Goal: Find specific page/section: Locate a particular part of the current website

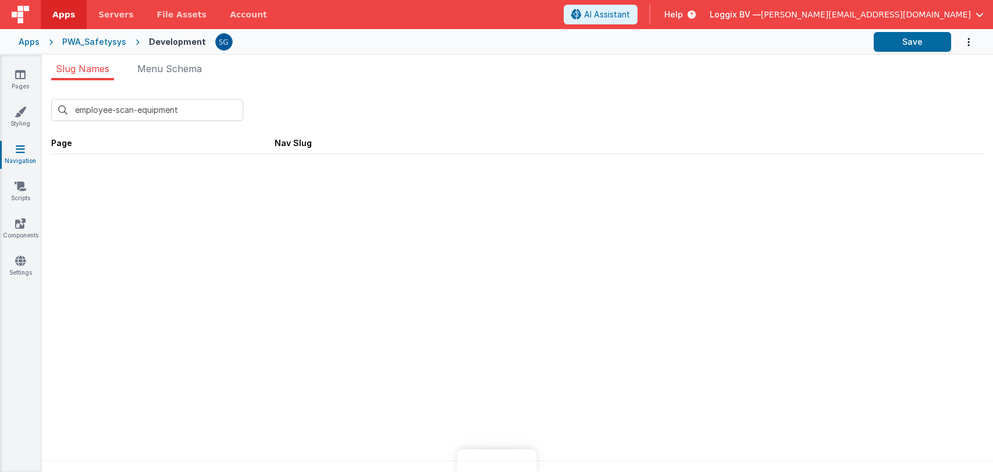
click at [198, 98] on div "employee-scan-equipment New Slug" at bounding box center [517, 105] width 933 height 31
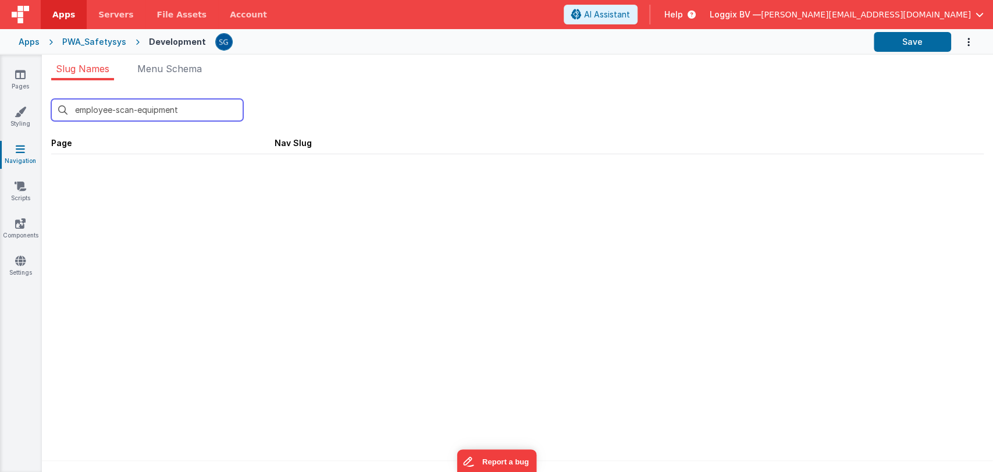
click at [200, 104] on input "employee-scan-equipment" at bounding box center [147, 110] width 192 height 22
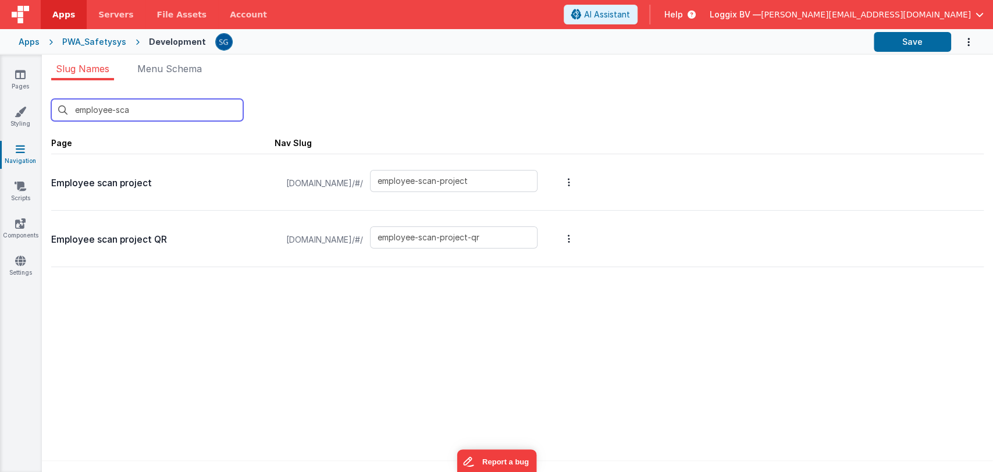
type input "employee-scan-equipment"
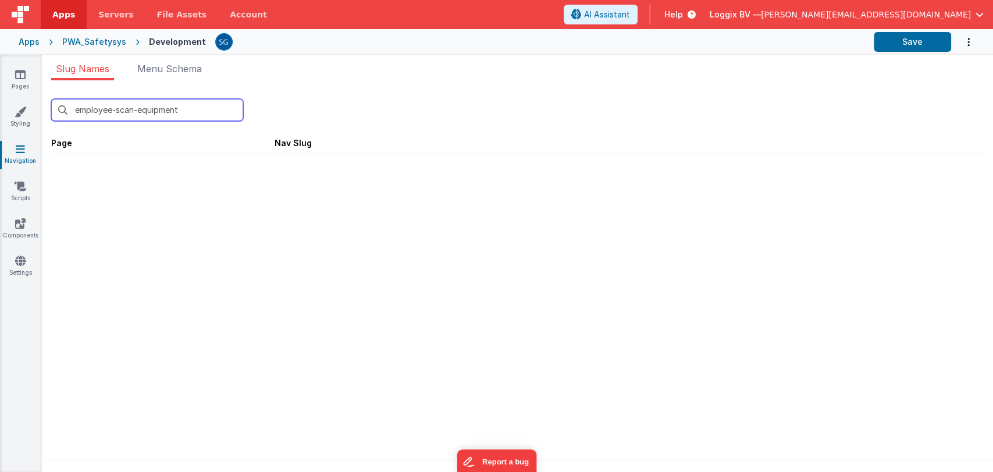
click at [189, 112] on input "employee-scan-equipment" at bounding box center [147, 110] width 192 height 22
click at [23, 75] on icon at bounding box center [20, 75] width 10 height 12
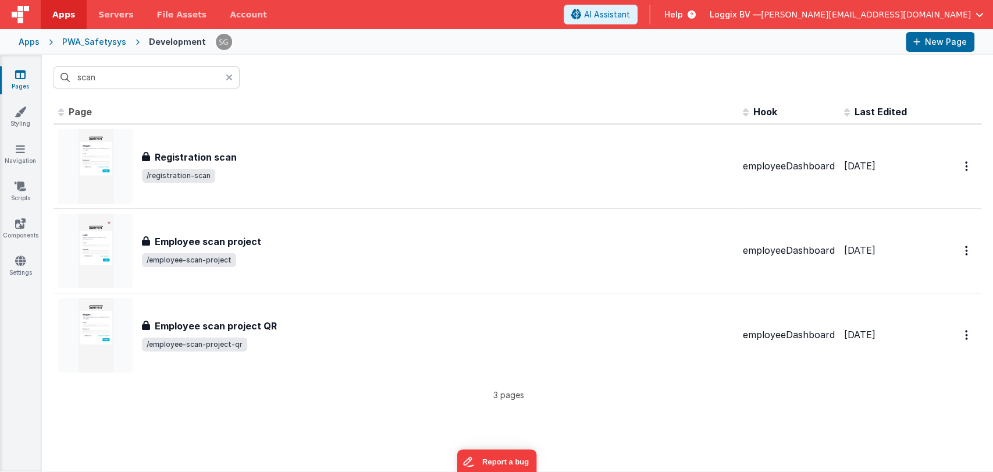
click at [103, 48] on div "Apps PWA_Safetysys Development New Page" at bounding box center [496, 42] width 993 height 26
click at [95, 41] on div "PWA_Safetysys" at bounding box center [94, 42] width 64 height 12
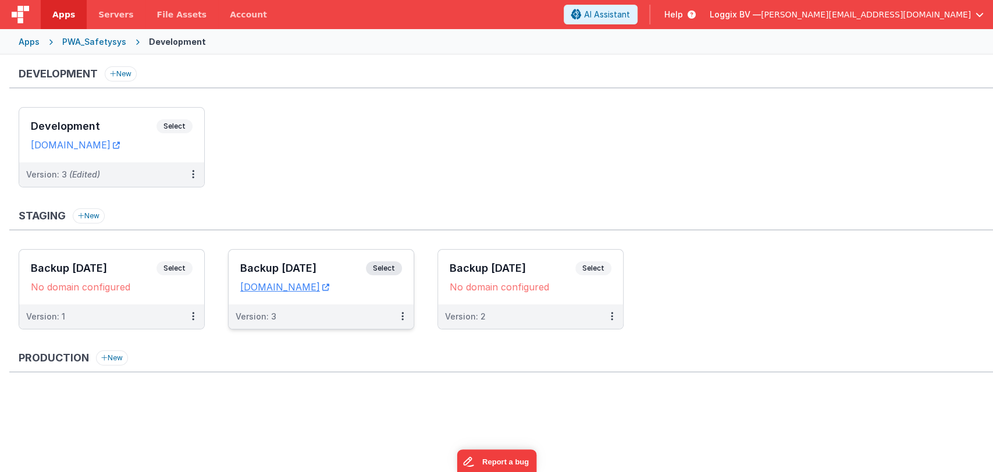
click at [301, 259] on div "Backup 21-08-2025 Select URLs temp.clientportal.cloud" at bounding box center [321, 277] width 185 height 55
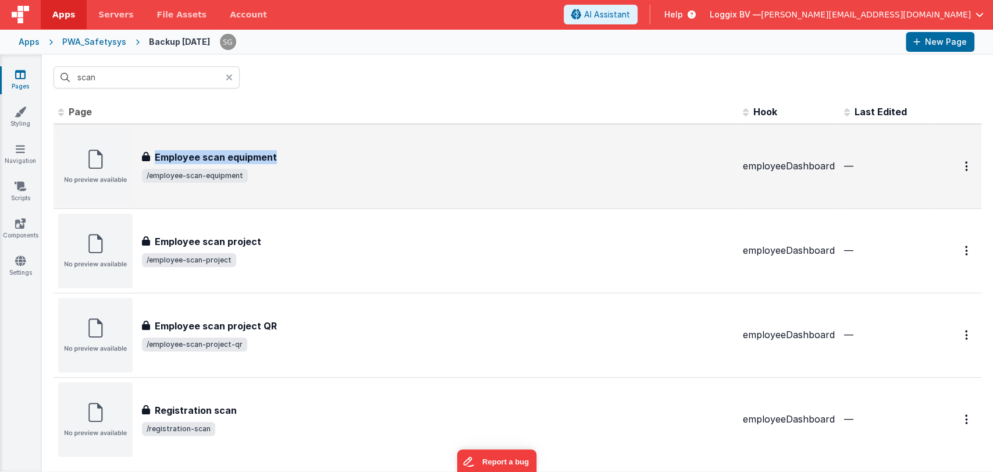
drag, startPoint x: 295, startPoint y: 149, endPoint x: 152, endPoint y: 151, distance: 142.6
click at [152, 151] on div "Employee scan equipment Employee scan equipment /employee-scan-equipment" at bounding box center [396, 166] width 676 height 74
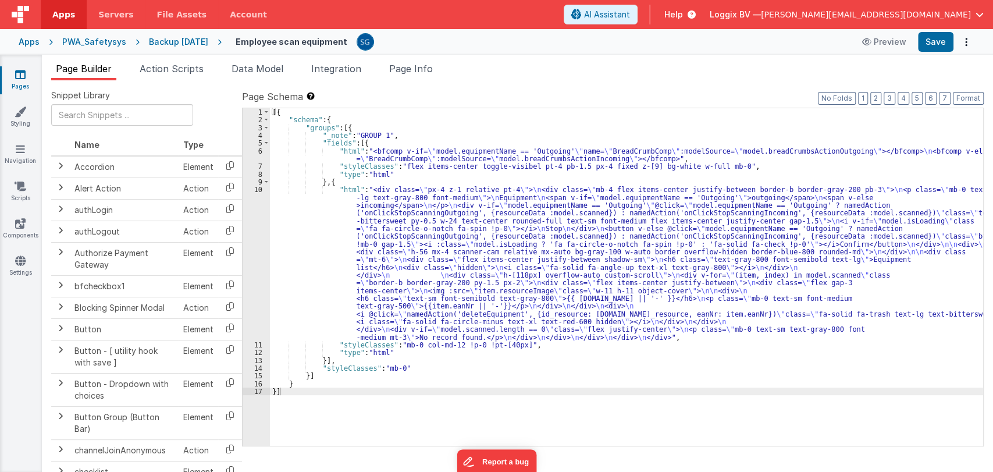
click at [75, 42] on div "PWA_Safetysys" at bounding box center [94, 42] width 64 height 12
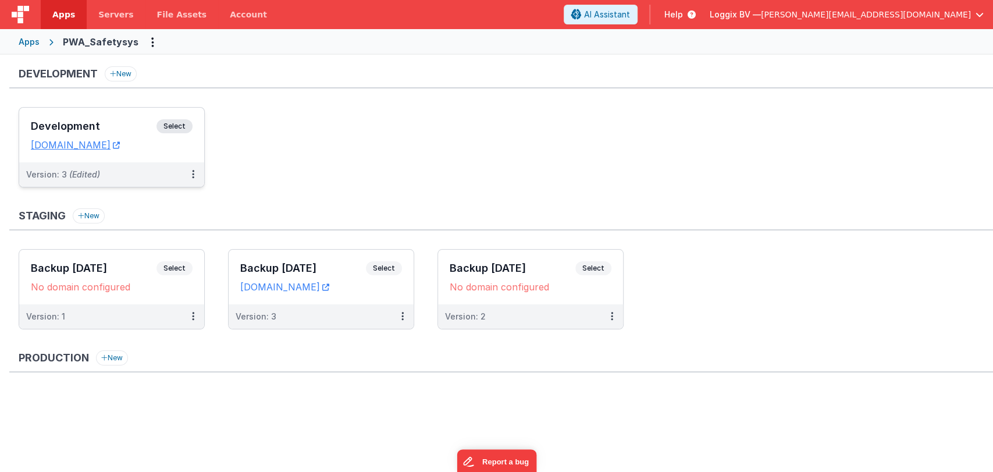
click at [99, 126] on h3 "Development" at bounding box center [94, 126] width 126 height 12
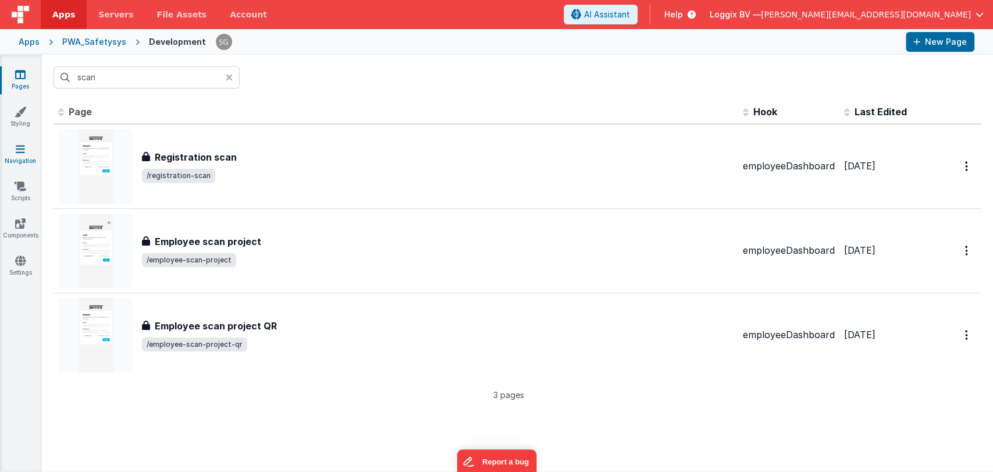
click at [16, 158] on link "Navigation" at bounding box center [20, 154] width 42 height 23
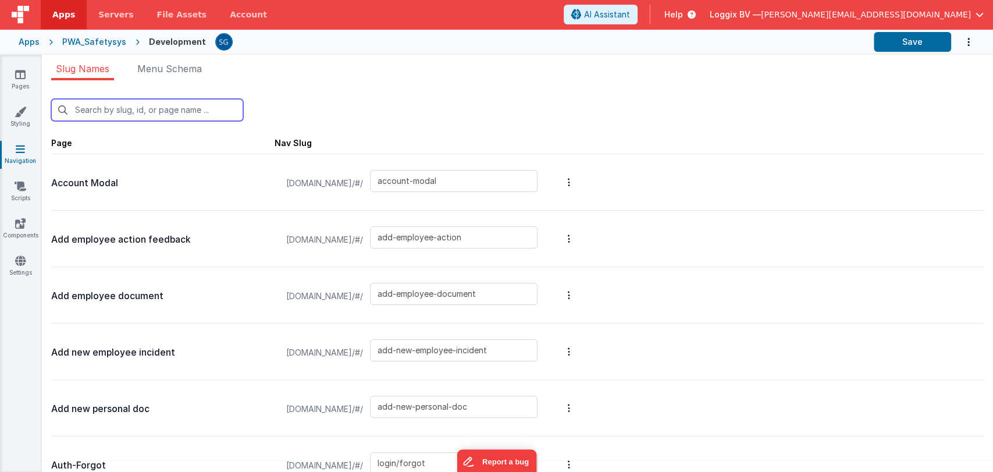
click at [198, 112] on input "text" at bounding box center [147, 110] width 192 height 22
type input "employee-scan-equipment"
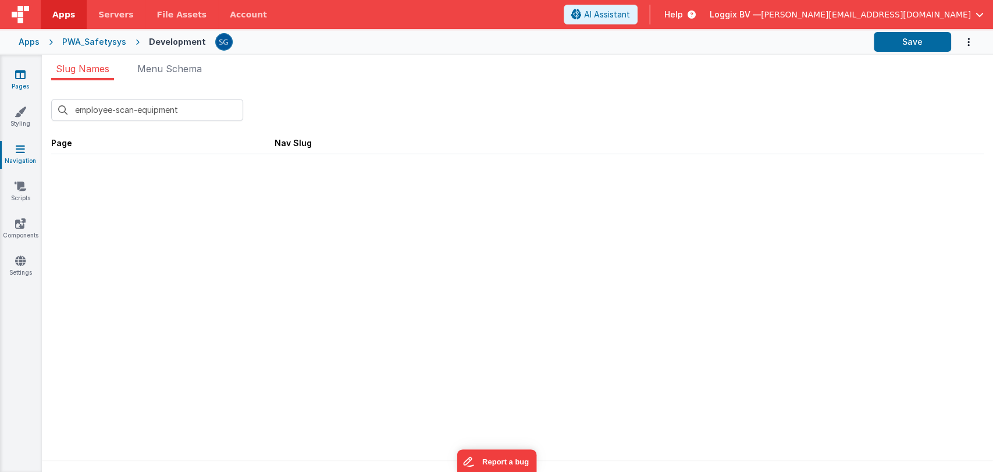
click at [26, 82] on link "Pages" at bounding box center [20, 80] width 42 height 23
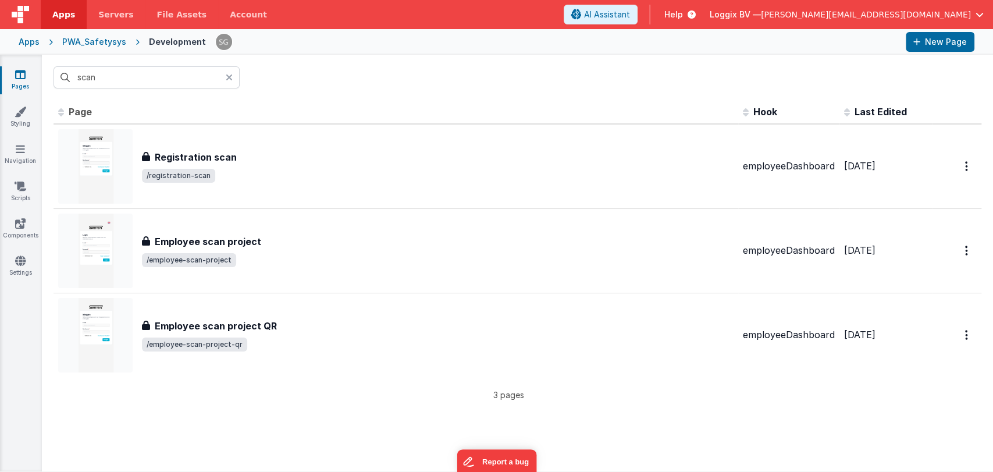
click at [231, 79] on icon at bounding box center [229, 77] width 7 height 9
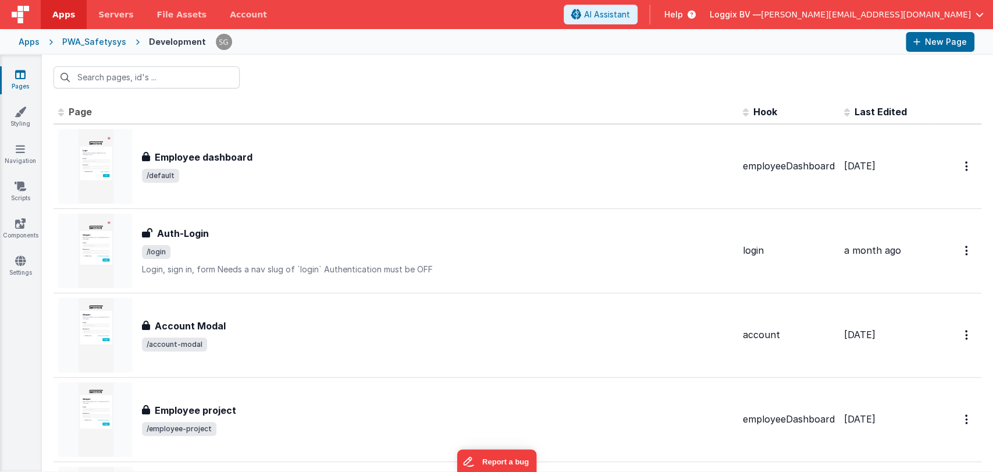
click at [262, 80] on div at bounding box center [517, 77] width 951 height 45
click at [927, 40] on button "New Page" at bounding box center [940, 42] width 69 height 20
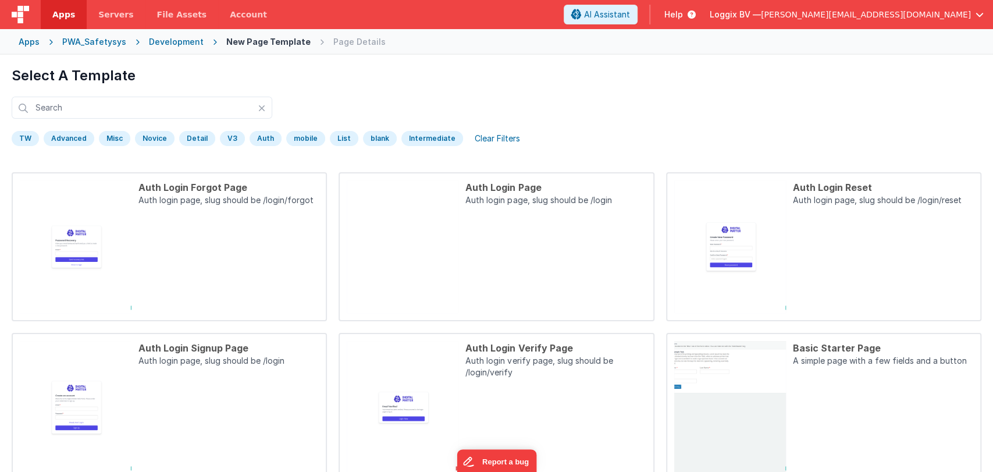
click at [162, 41] on div "Development" at bounding box center [176, 42] width 55 height 12
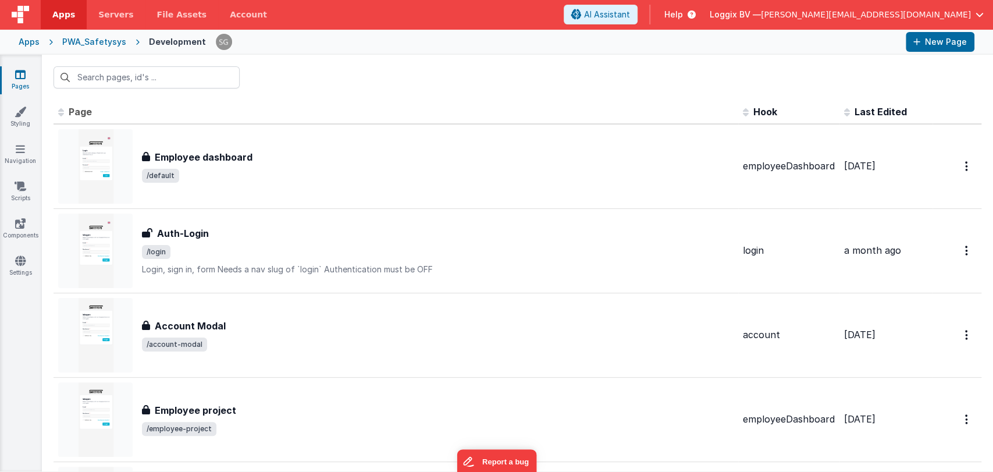
click at [84, 40] on div "PWA_Safetysys" at bounding box center [94, 42] width 64 height 12
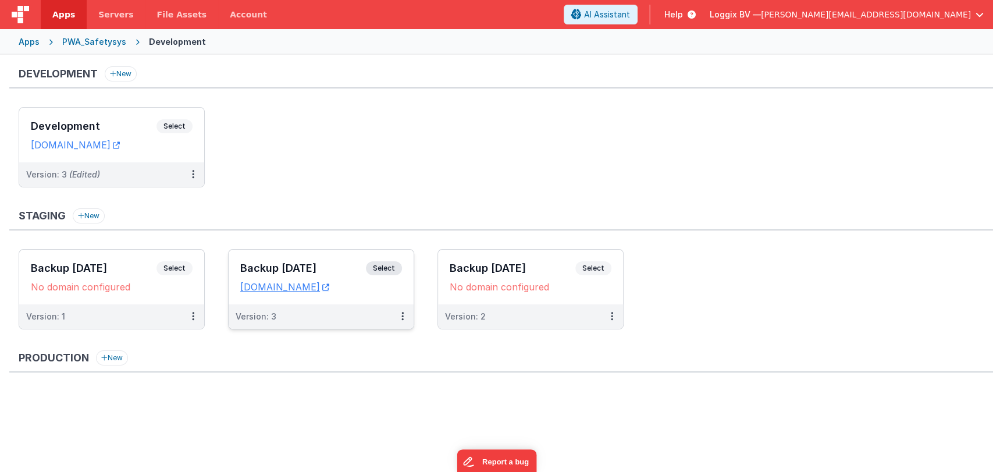
click at [275, 265] on h3 "Backup [DATE]" at bounding box center [303, 268] width 126 height 12
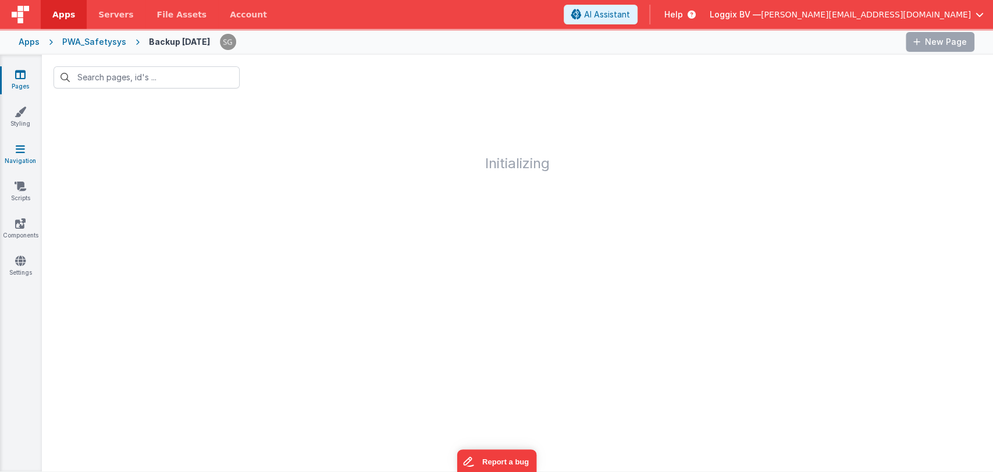
click at [23, 151] on icon at bounding box center [20, 149] width 9 height 12
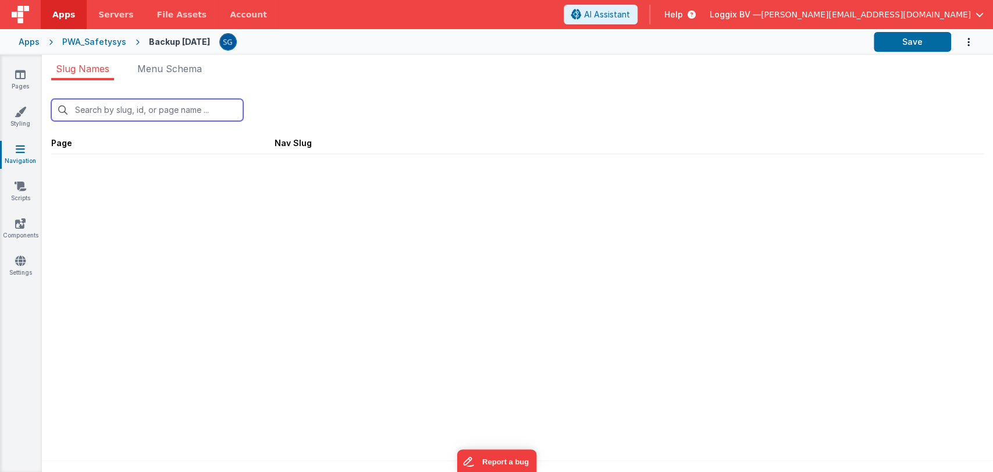
click at [128, 109] on input "text" at bounding box center [147, 110] width 192 height 22
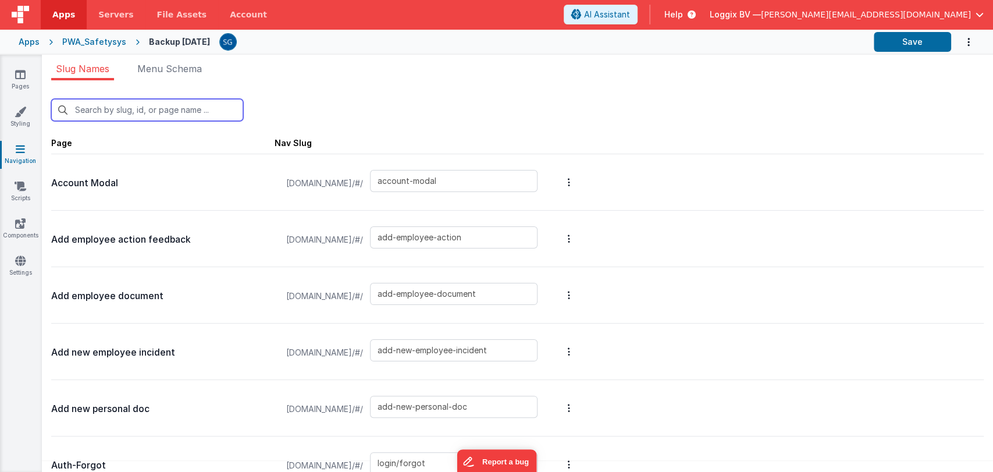
type input "employee-scan-equipment"
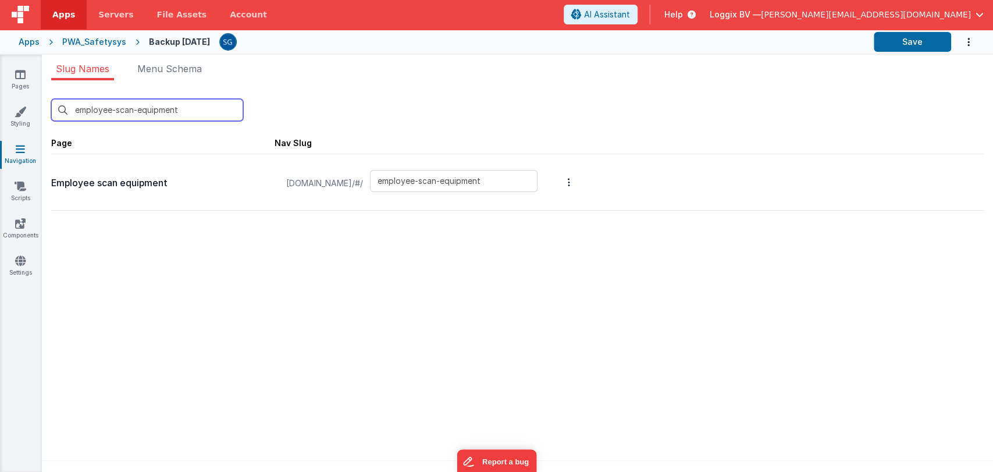
click at [200, 108] on input "employee-scan-equipment" at bounding box center [147, 110] width 192 height 22
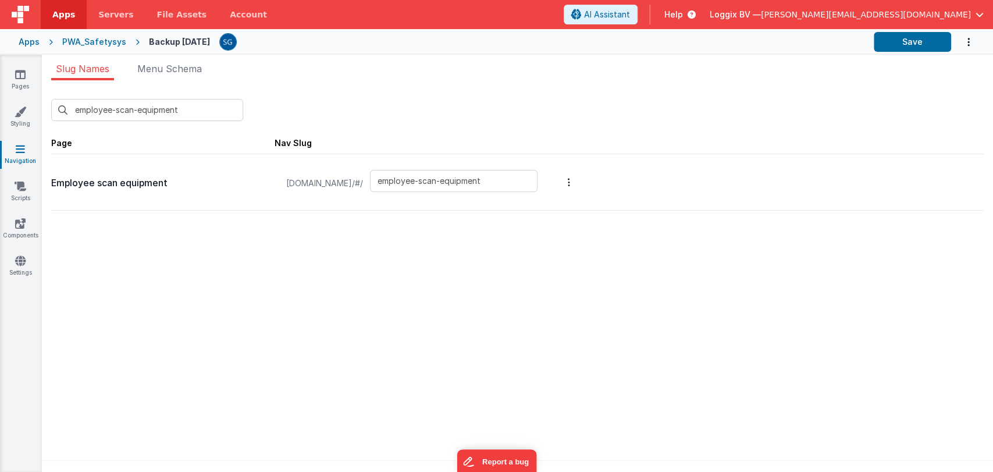
click at [335, 80] on ul "Slug Names Menu Schema" at bounding box center [517, 71] width 951 height 19
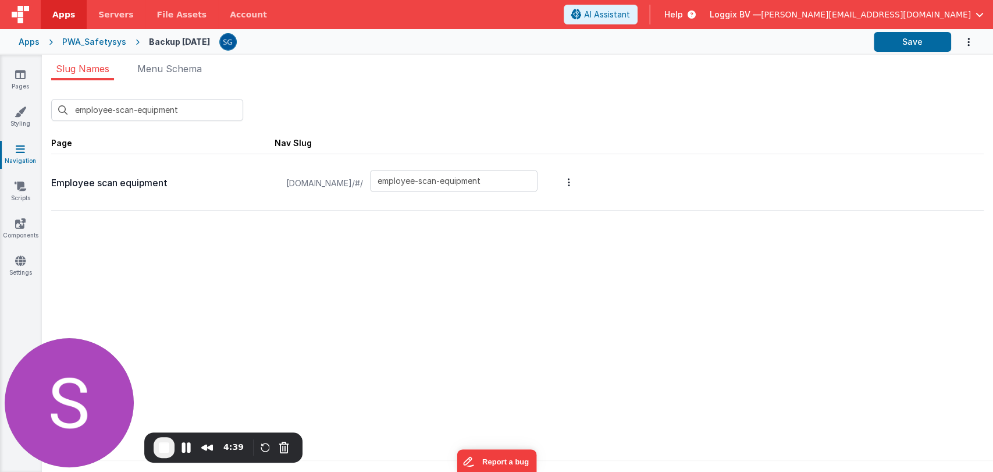
click at [19, 154] on icon at bounding box center [20, 149] width 9 height 12
click at [20, 76] on icon at bounding box center [20, 75] width 10 height 12
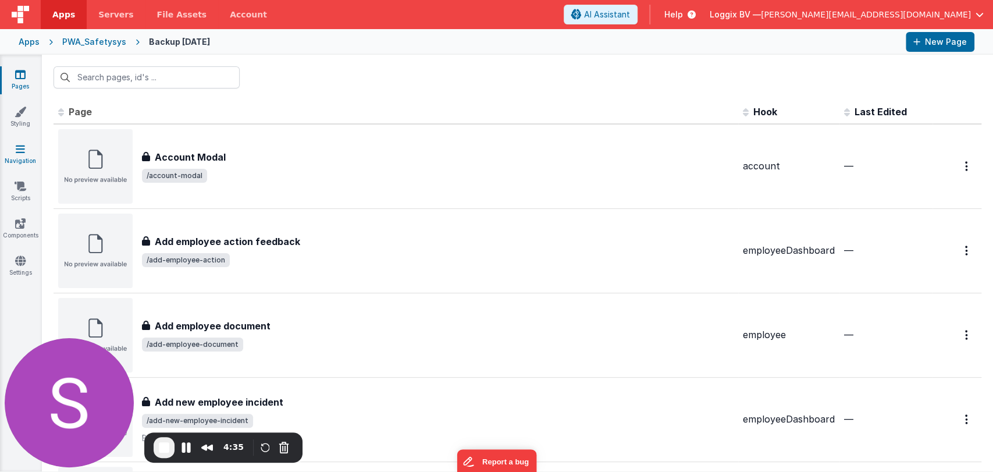
click at [16, 148] on icon at bounding box center [20, 149] width 9 height 12
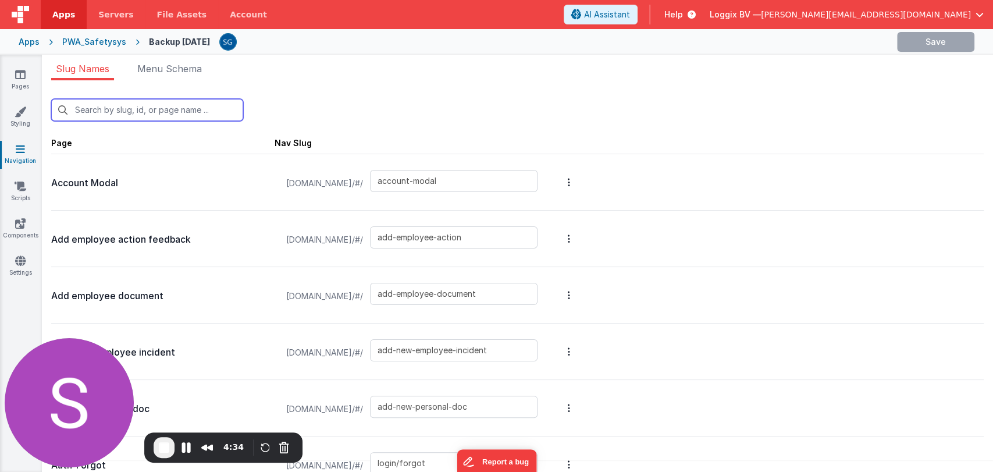
click at [127, 113] on input "text" at bounding box center [147, 110] width 192 height 22
paste input "/employee-scan-equipment"
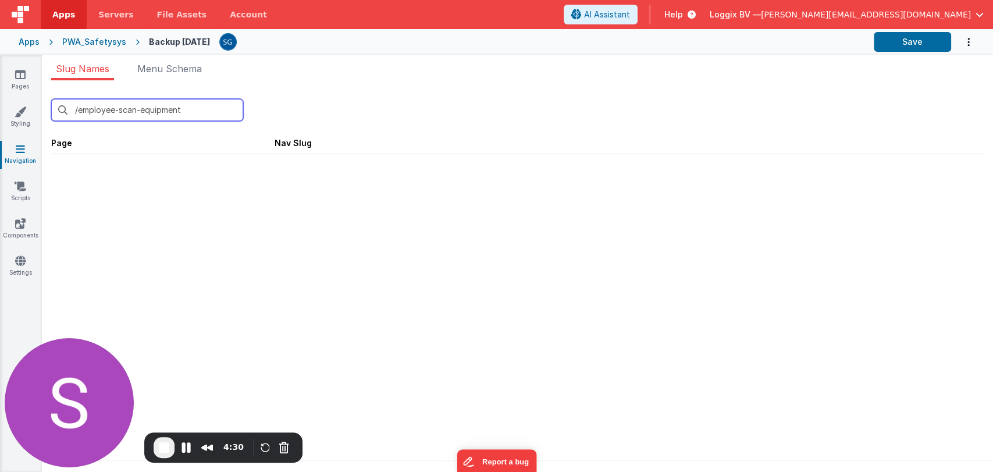
click at [79, 104] on input "/employee-scan-equipment" at bounding box center [147, 110] width 192 height 22
type input "employee-scan-equipment"
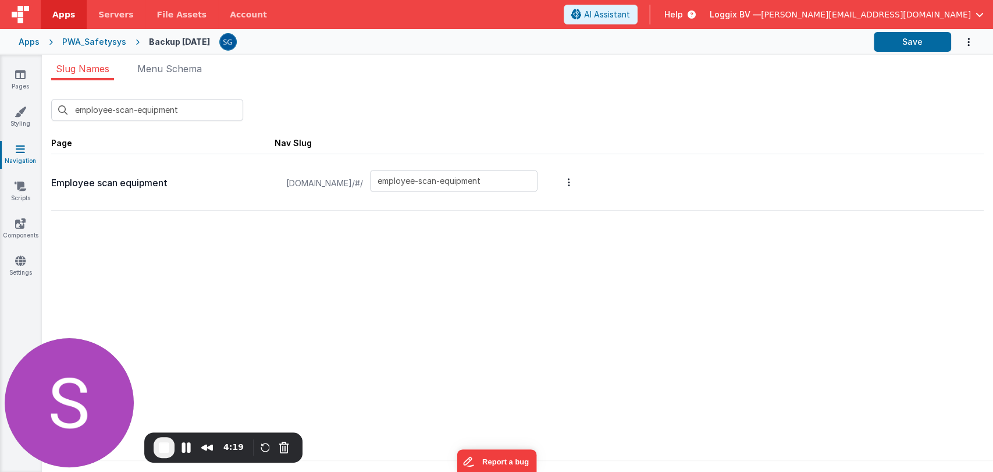
click at [84, 36] on div "PWA_Safetysys" at bounding box center [94, 42] width 64 height 12
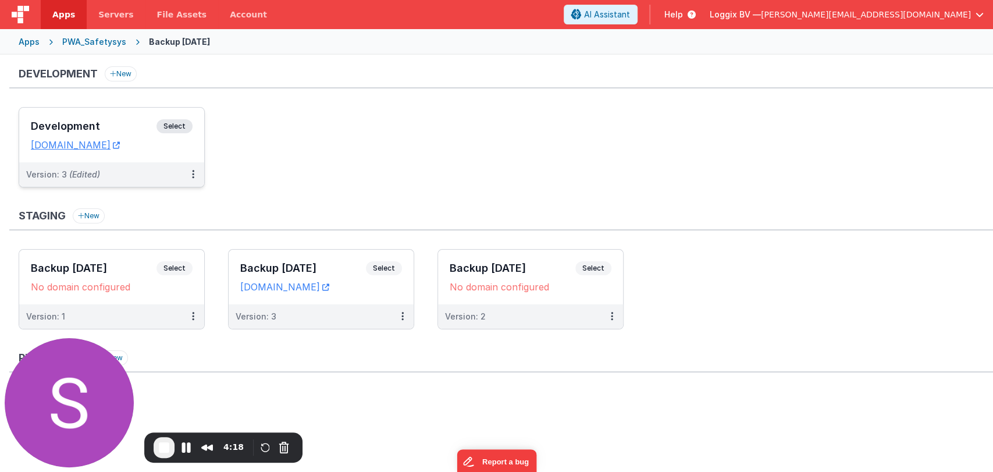
click at [82, 127] on h3 "Development" at bounding box center [94, 126] width 126 height 12
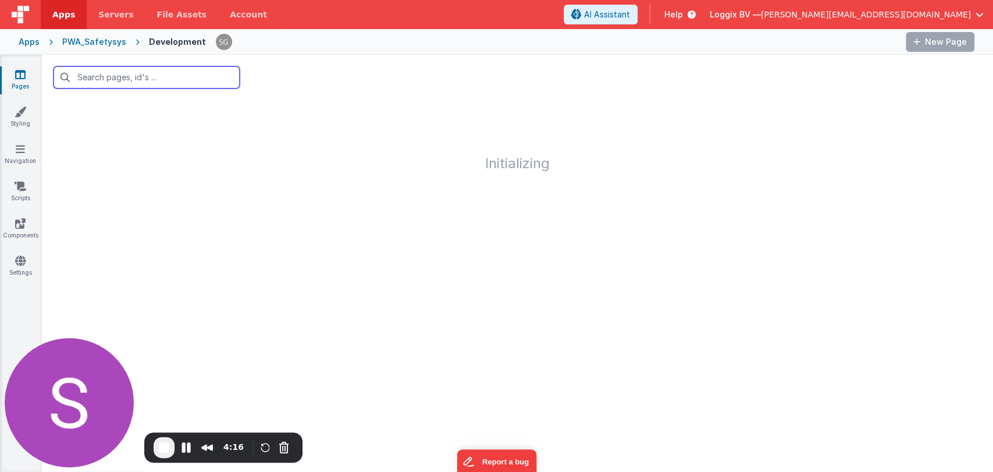
click at [121, 77] on input "text" at bounding box center [147, 77] width 186 height 22
paste input "/employee-scan-equipment"
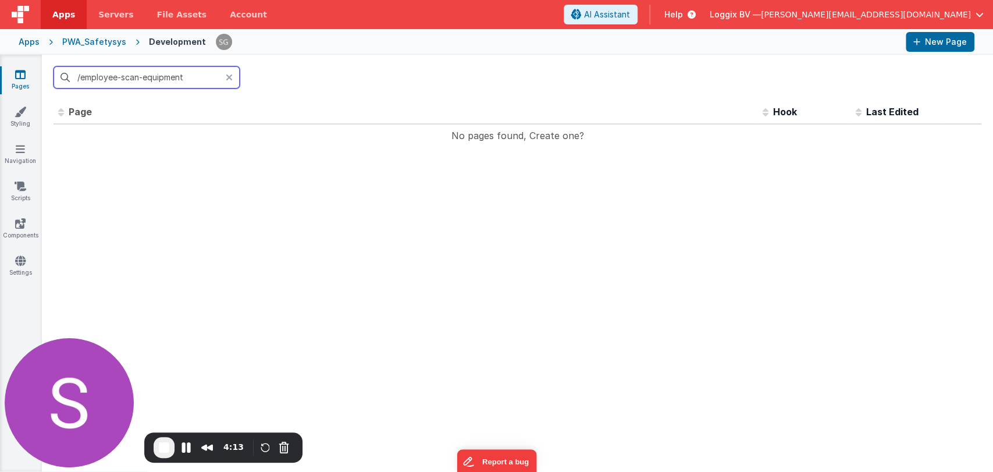
click at [81, 77] on input "/employee-scan-equipment" at bounding box center [147, 77] width 186 height 22
type input "employee-scan-equipment"
click at [166, 447] on span "End Recording" at bounding box center [164, 447] width 14 height 14
click at [197, 80] on input "employee-scan-equipment" at bounding box center [147, 77] width 186 height 22
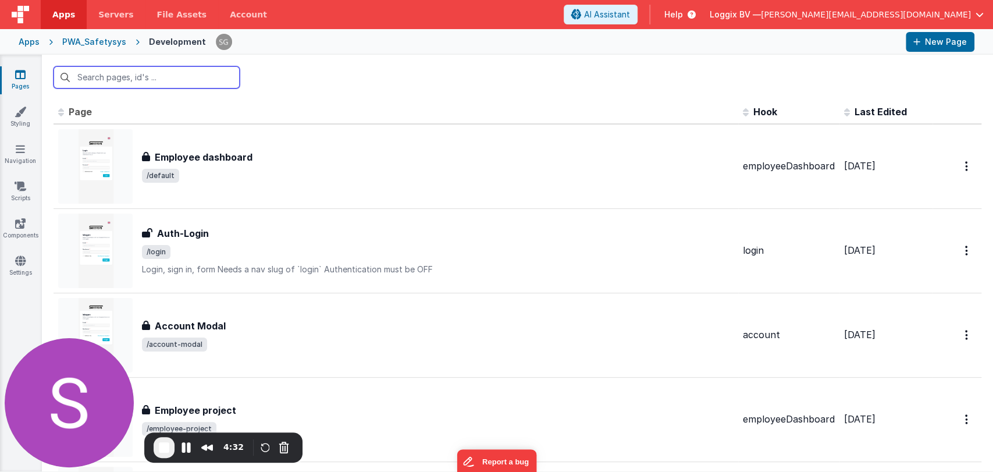
paste input "employee-scan-equipment"
type input "employee-scan-equipment"
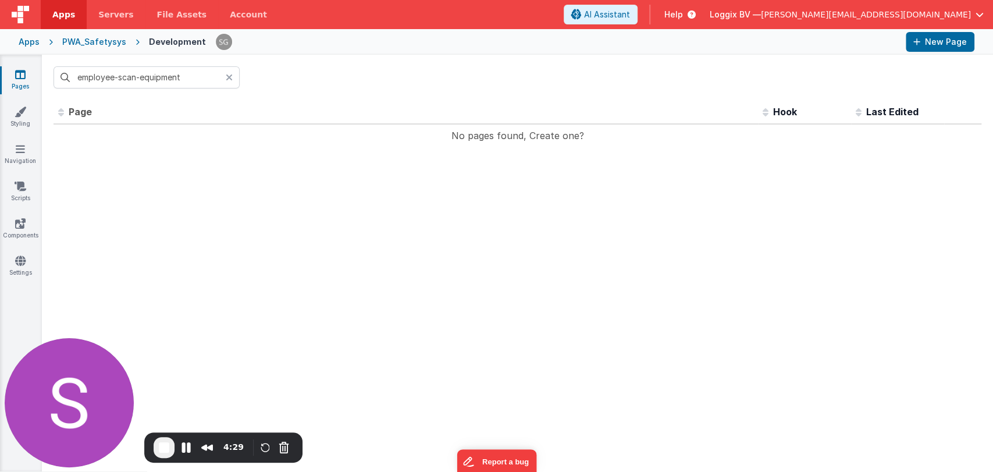
click at [163, 445] on span "End Recording" at bounding box center [164, 447] width 14 height 14
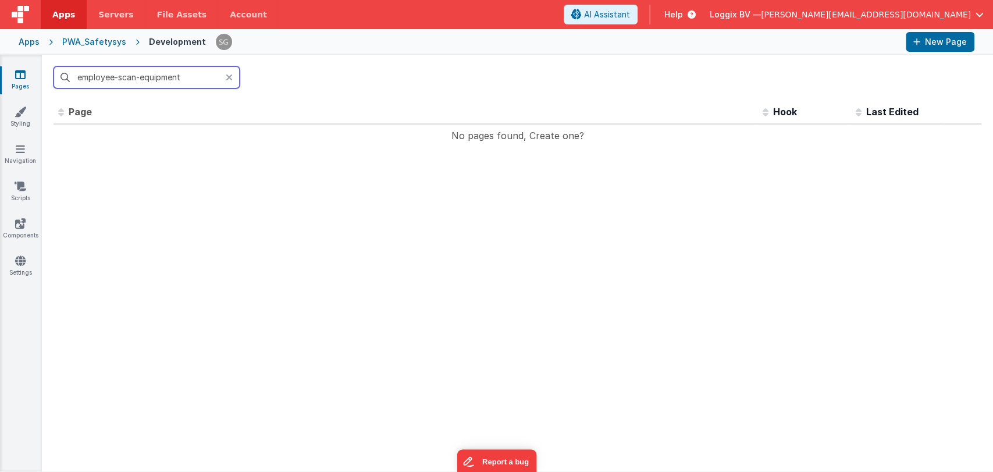
click at [187, 76] on input "employee-scan-equipment" at bounding box center [147, 77] width 186 height 22
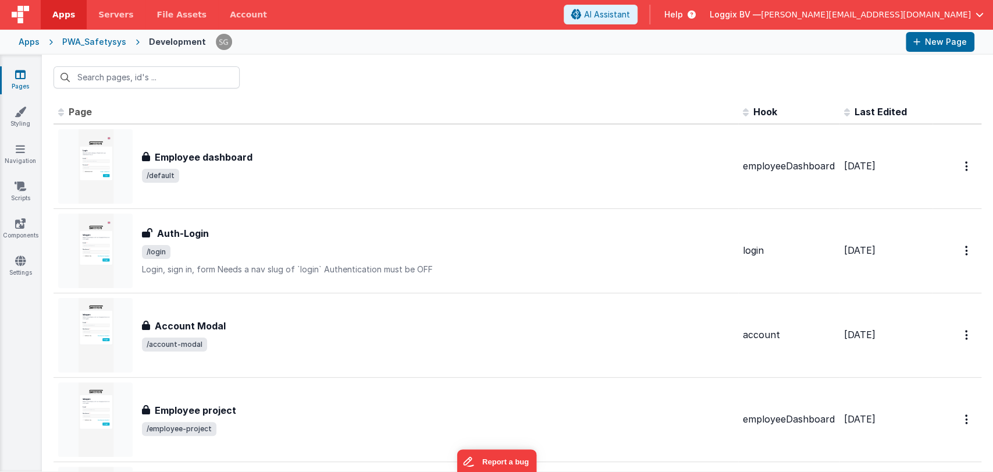
click at [79, 42] on div "PWA_Safetysys" at bounding box center [94, 42] width 64 height 12
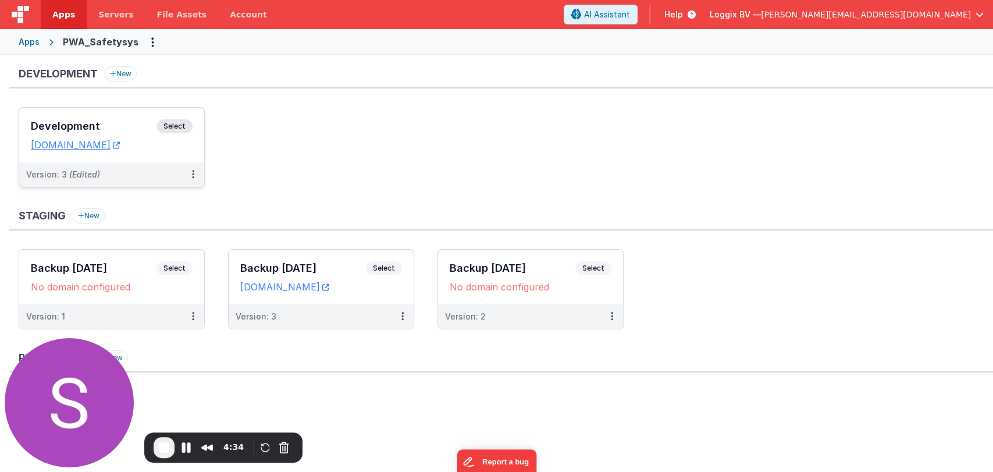
click at [84, 124] on h3 "Development" at bounding box center [94, 126] width 126 height 12
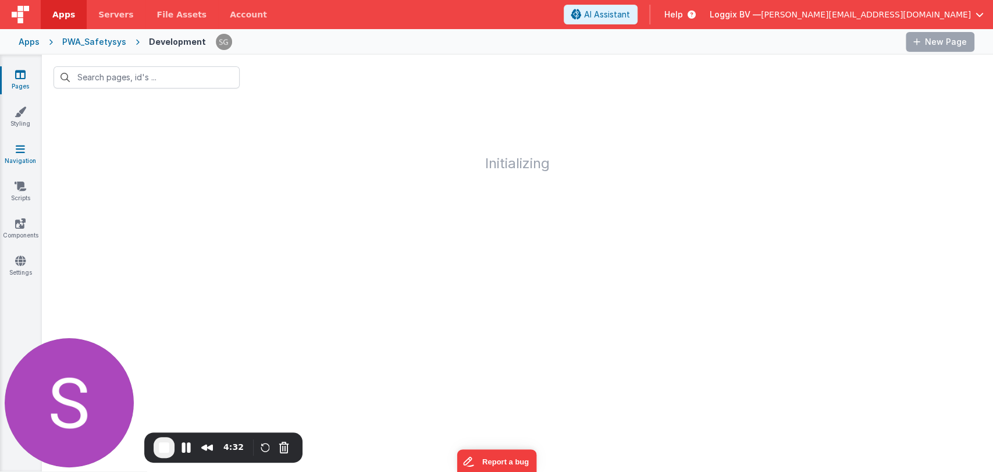
click at [16, 150] on icon at bounding box center [20, 149] width 9 height 12
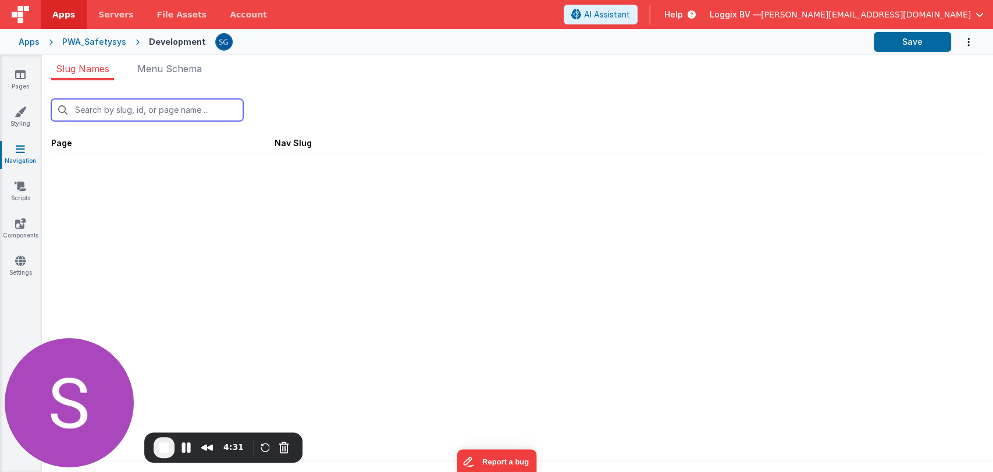
click at [126, 115] on input "text" at bounding box center [147, 110] width 192 height 22
paste input "employee-scan-equipment"
type input "employee-scan-equipment"
click at [19, 79] on icon at bounding box center [20, 75] width 10 height 12
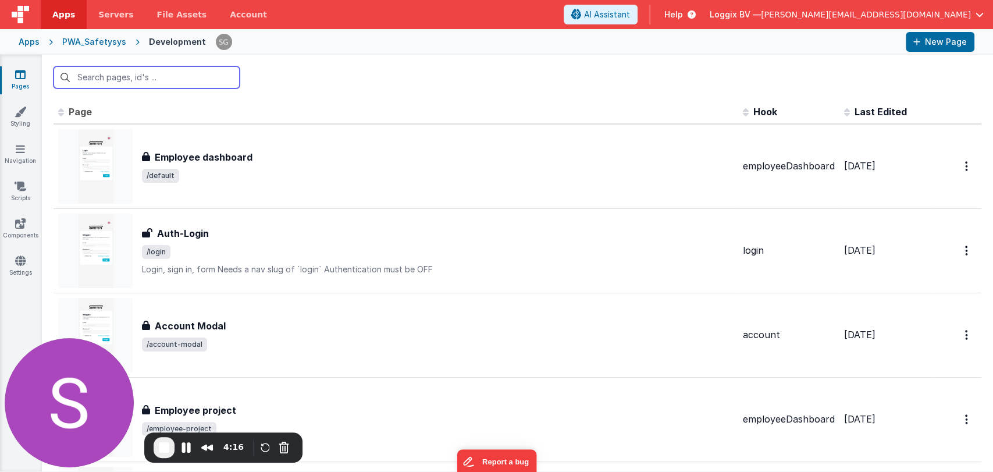
paste input "employee-scan-equipment"
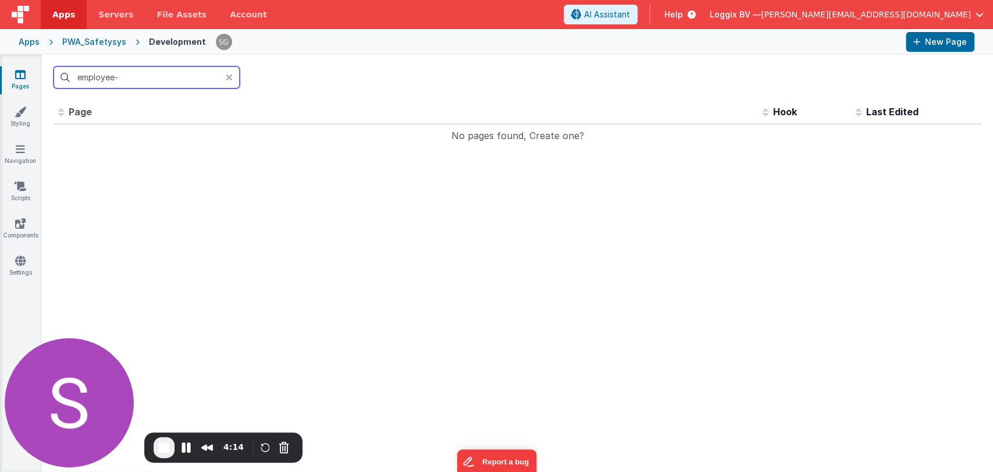
type input "employee"
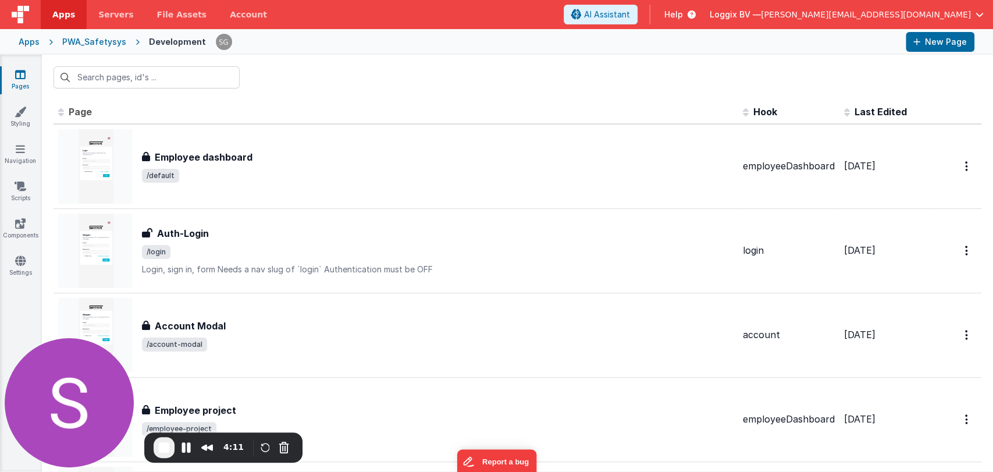
click at [25, 77] on icon at bounding box center [20, 75] width 10 height 12
click at [70, 47] on div "PWA_Safetysys" at bounding box center [94, 42] width 64 height 12
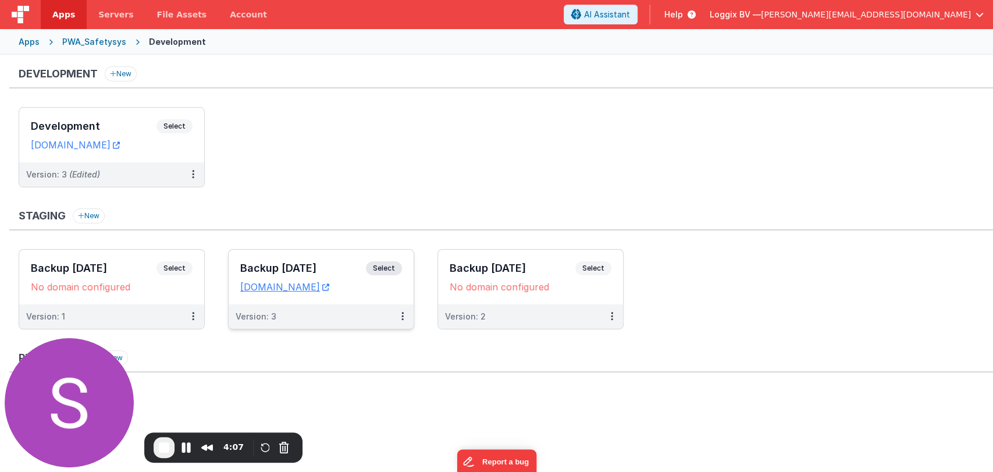
click at [284, 261] on div "Backup 21-08-2025 Select" at bounding box center [321, 271] width 162 height 20
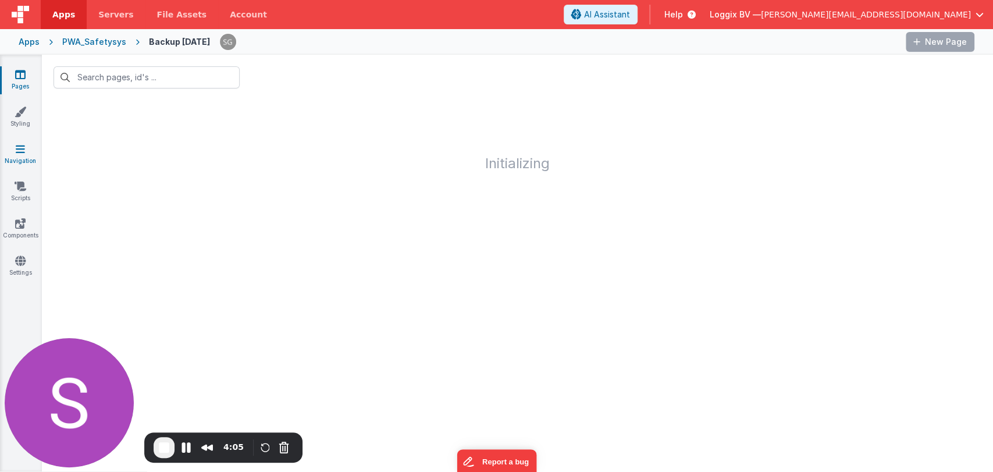
click at [29, 151] on link "Navigation" at bounding box center [20, 154] width 42 height 23
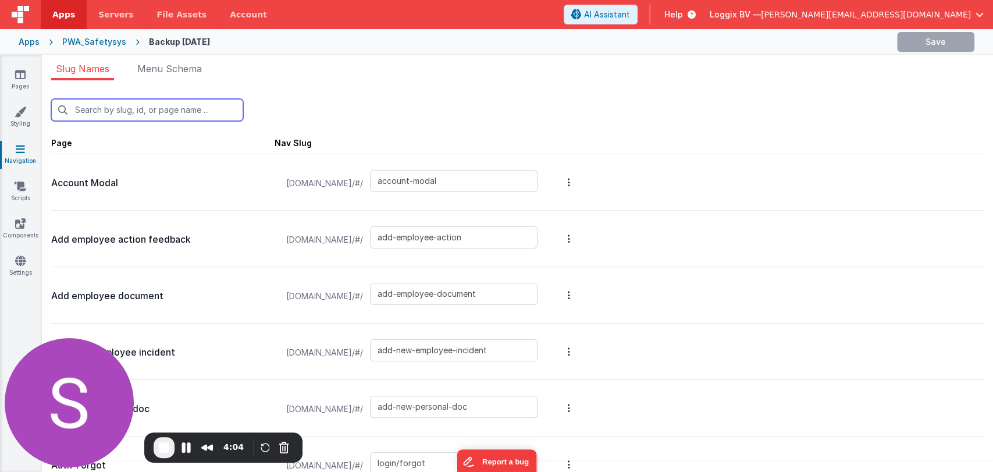
click at [154, 114] on input "text" at bounding box center [147, 110] width 192 height 22
paste input "employee-scan-equipment"
type input "employee-scan-equipment"
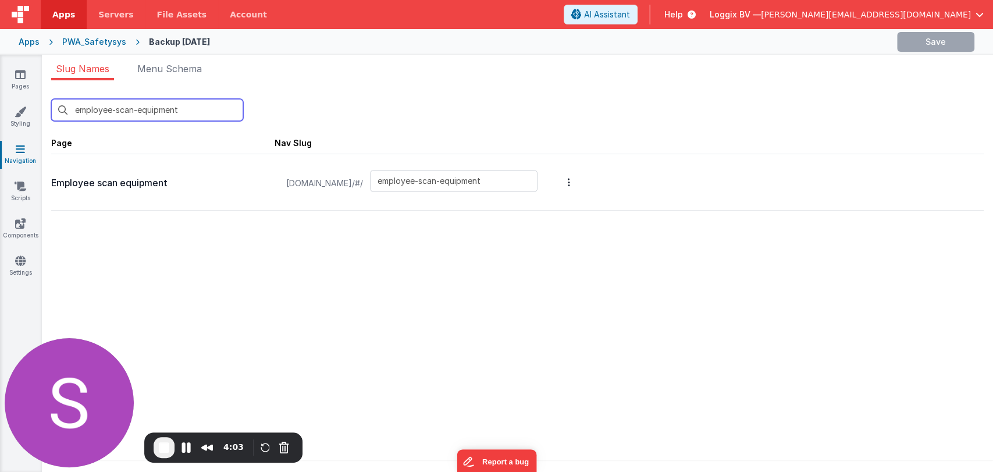
type input "employee-scan-equipment"
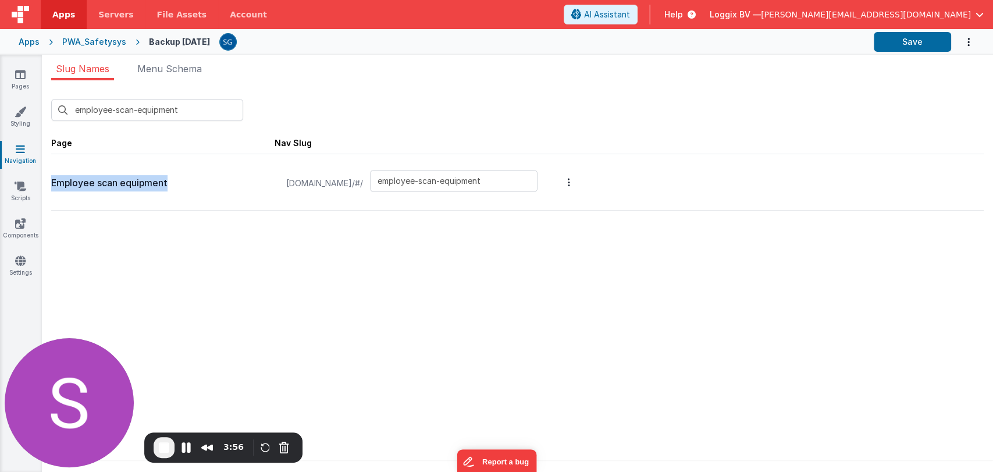
drag, startPoint x: 170, startPoint y: 176, endPoint x: 51, endPoint y: 179, distance: 119.3
click at [51, 179] on p "Employee scan equipment" at bounding box center [162, 183] width 223 height 16
copy p "Employee scan equipment"
click at [17, 79] on icon at bounding box center [20, 75] width 10 height 12
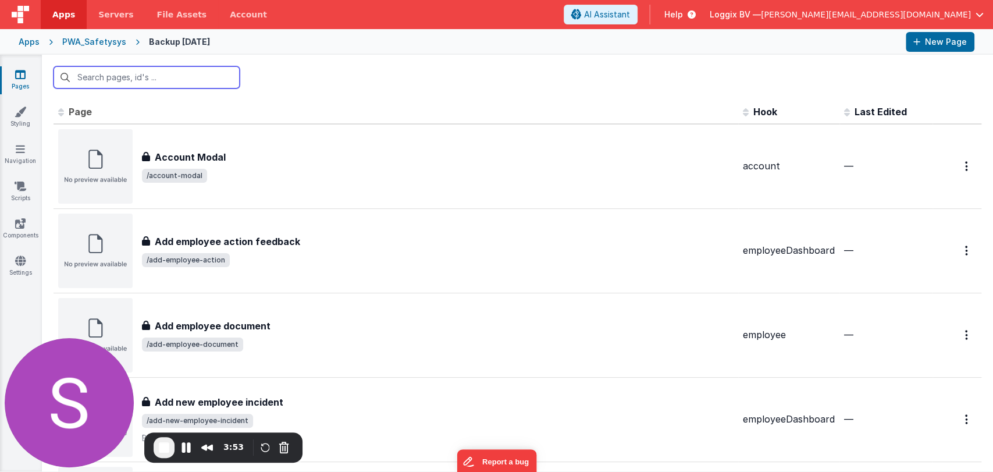
click at [135, 74] on input "text" at bounding box center [147, 77] width 186 height 22
paste input "Employee scan equipment"
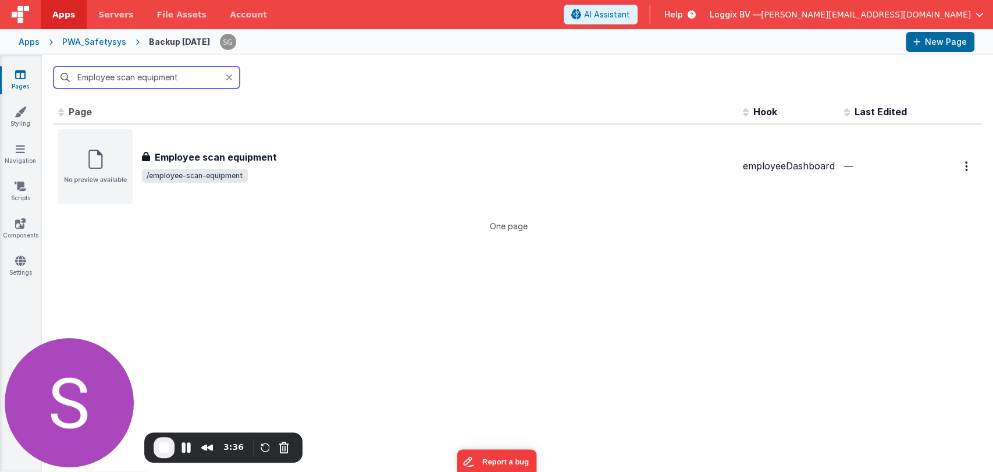
type input "Employee scan equipment"
click at [88, 44] on div "PWA_Safetysys" at bounding box center [94, 42] width 64 height 12
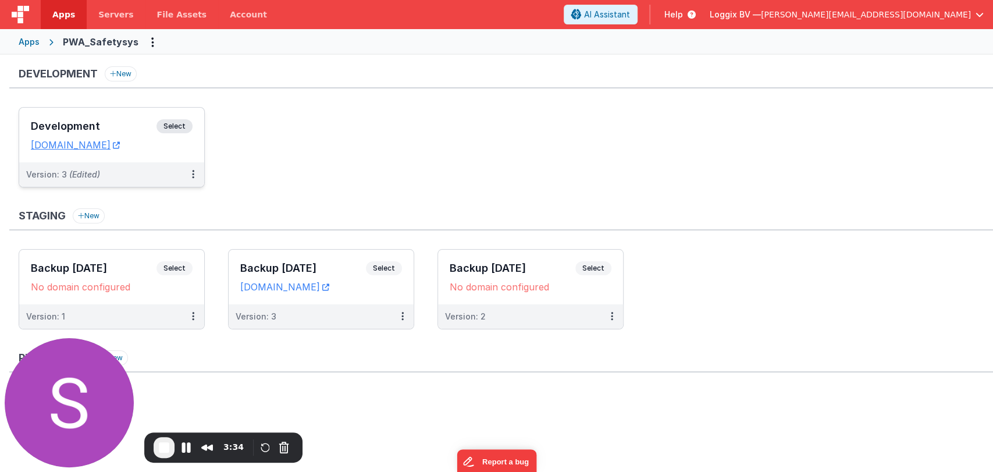
click at [70, 117] on div "Development Select URLs [DOMAIN_NAME]" at bounding box center [111, 135] width 185 height 55
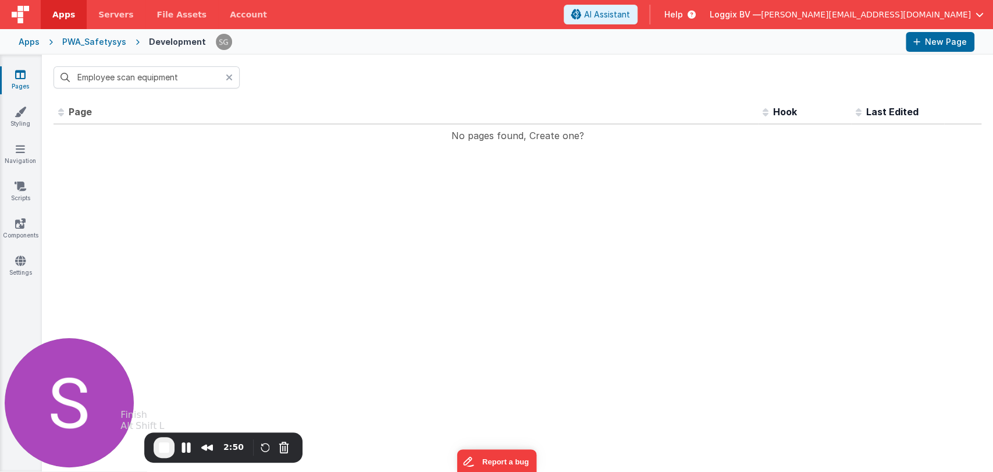
click at [165, 445] on span "End Recording" at bounding box center [164, 447] width 14 height 14
click at [17, 145] on icon at bounding box center [20, 149] width 9 height 12
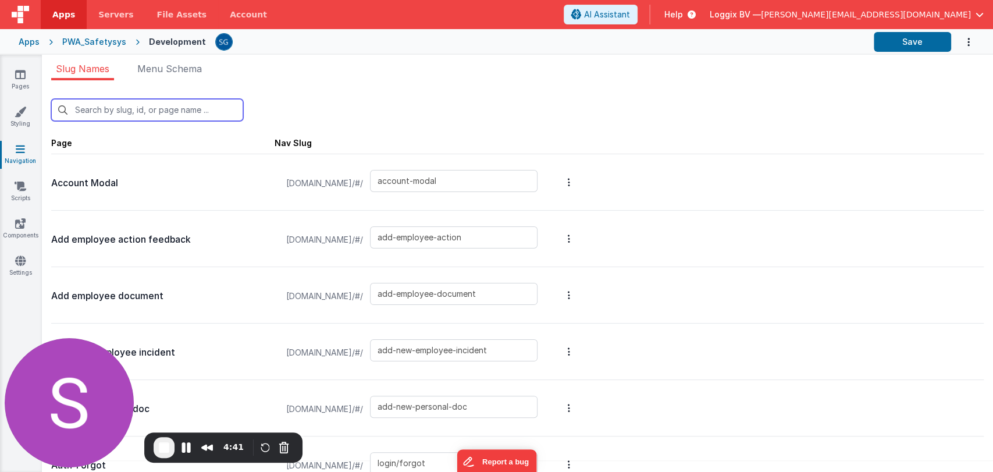
click at [126, 109] on input "text" at bounding box center [147, 110] width 192 height 22
paste input "employee-scan-equipment"
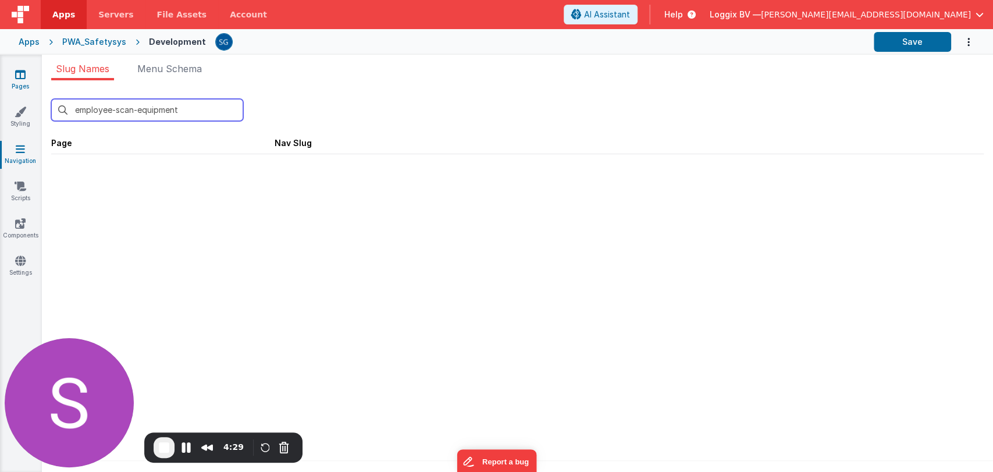
type input "employee-scan-equipment"
click at [21, 80] on link "Pages" at bounding box center [20, 80] width 42 height 23
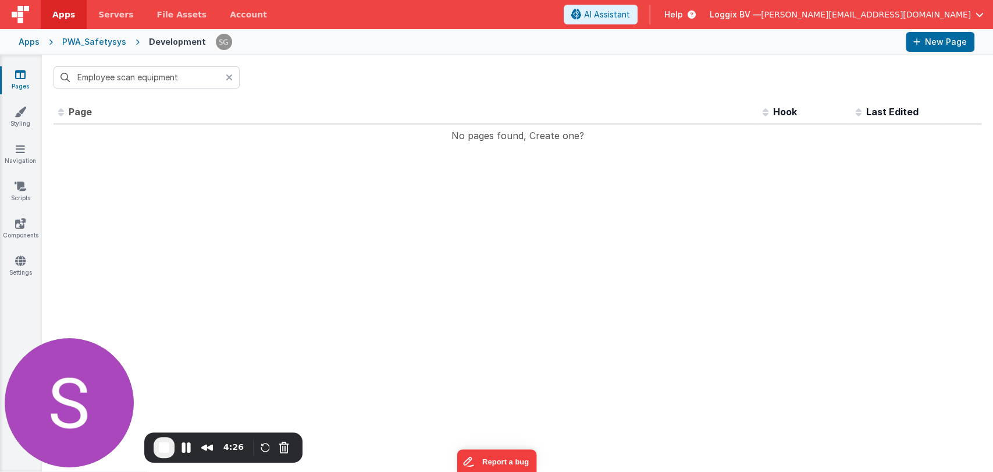
click at [273, 77] on div "Employee scan equipment" at bounding box center [517, 77] width 951 height 45
click at [77, 44] on div "PWA_Safetysys" at bounding box center [94, 42] width 64 height 12
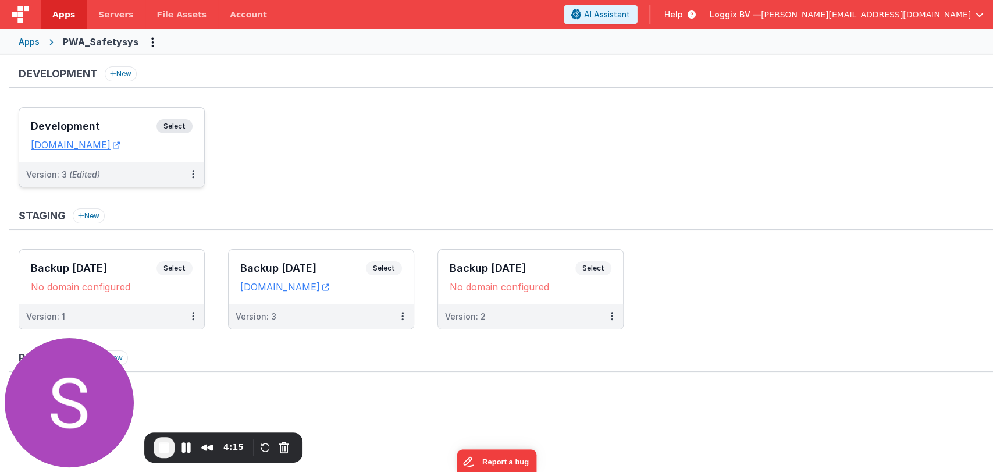
click at [98, 128] on h3 "Development" at bounding box center [94, 126] width 126 height 12
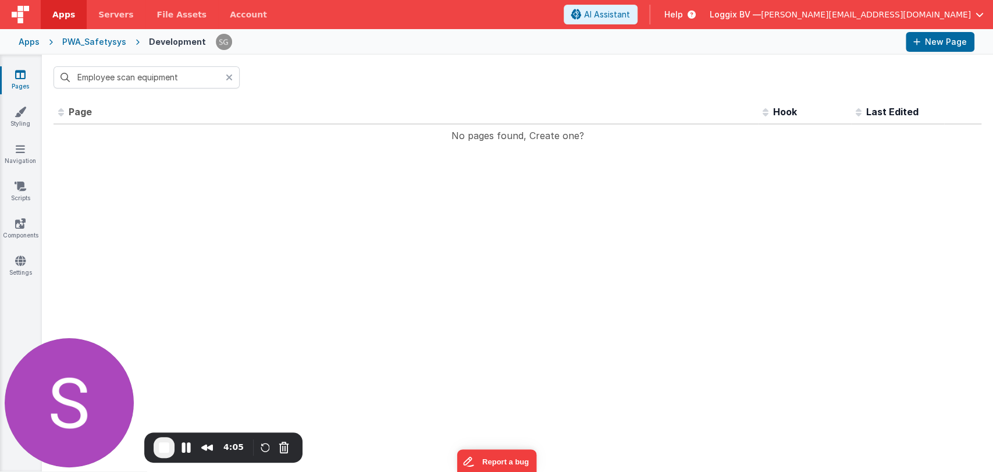
click at [84, 40] on div "PWA_Safetysys" at bounding box center [94, 42] width 64 height 12
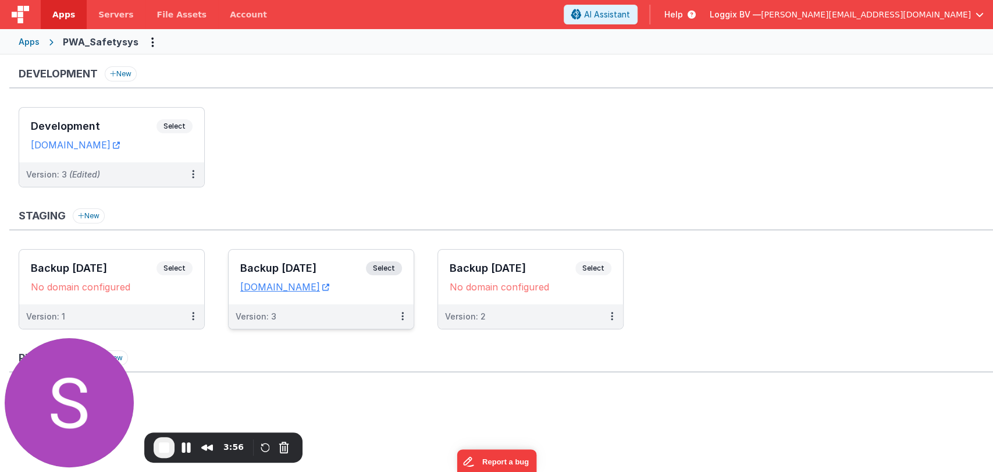
click at [279, 262] on h3 "Backup [DATE]" at bounding box center [303, 268] width 126 height 12
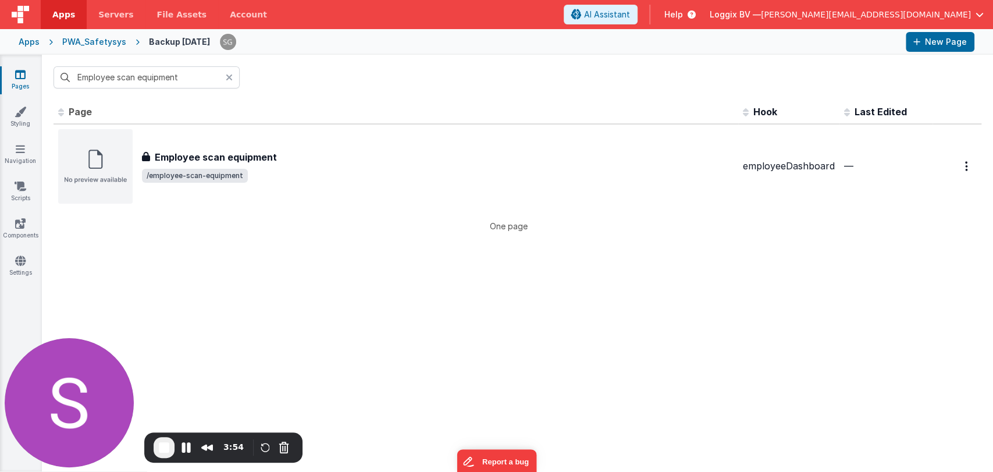
click at [230, 80] on icon at bounding box center [229, 77] width 7 height 9
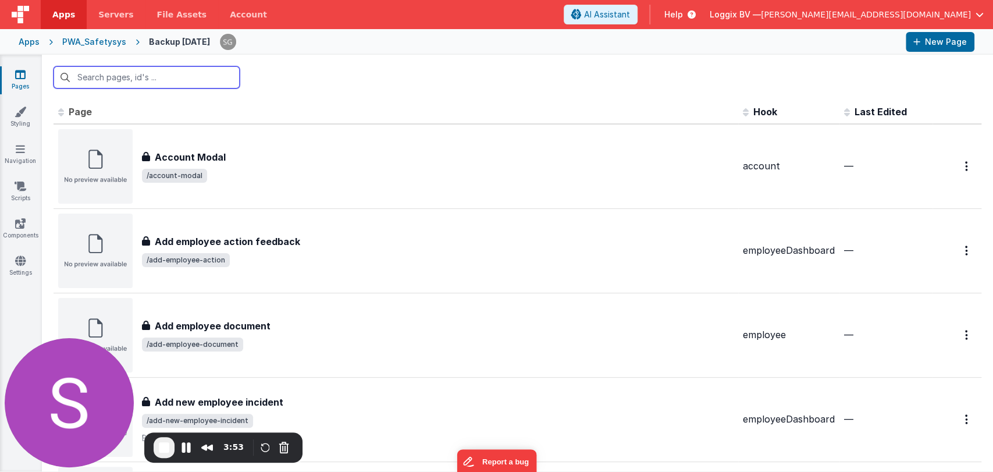
click at [202, 80] on input "text" at bounding box center [147, 77] width 186 height 22
paste input "employee-scan-equipment"
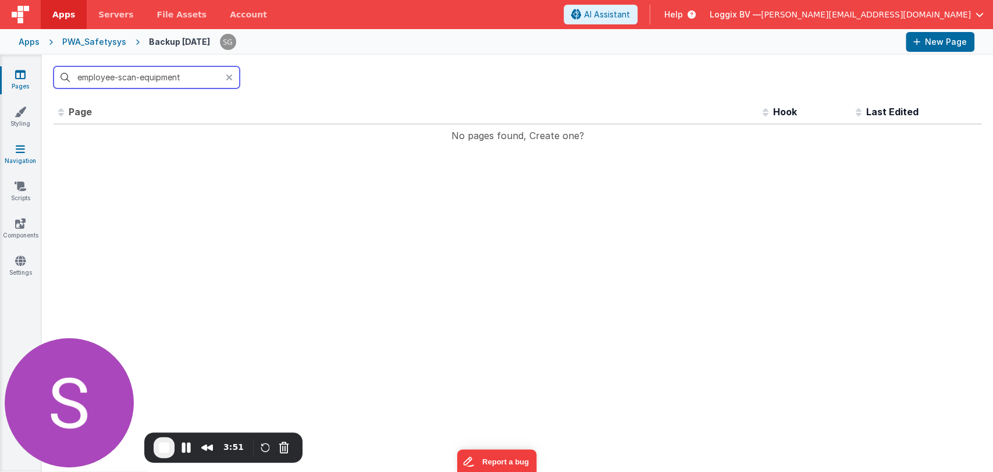
type input "employee-scan-equipment"
click at [20, 150] on icon at bounding box center [20, 149] width 9 height 12
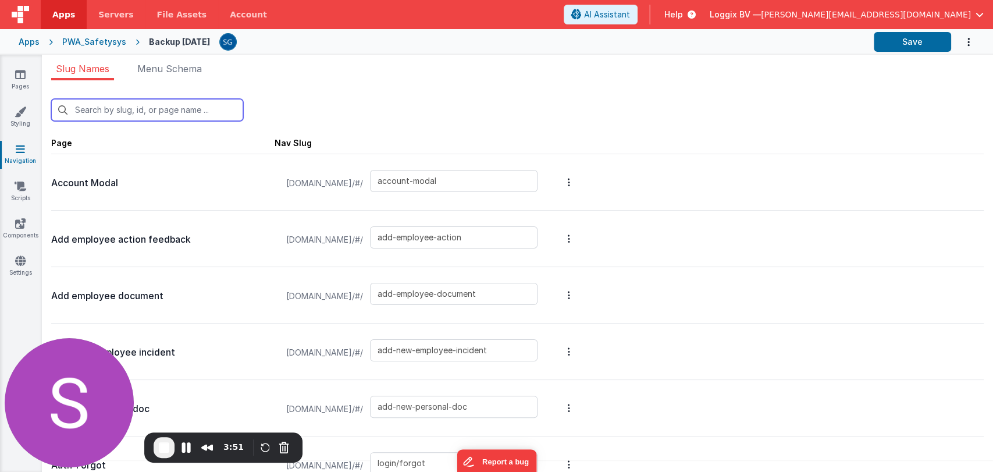
click at [118, 108] on input "text" at bounding box center [147, 110] width 192 height 22
paste input "employee-scan-equipment"
type input "employee-scan-equipment"
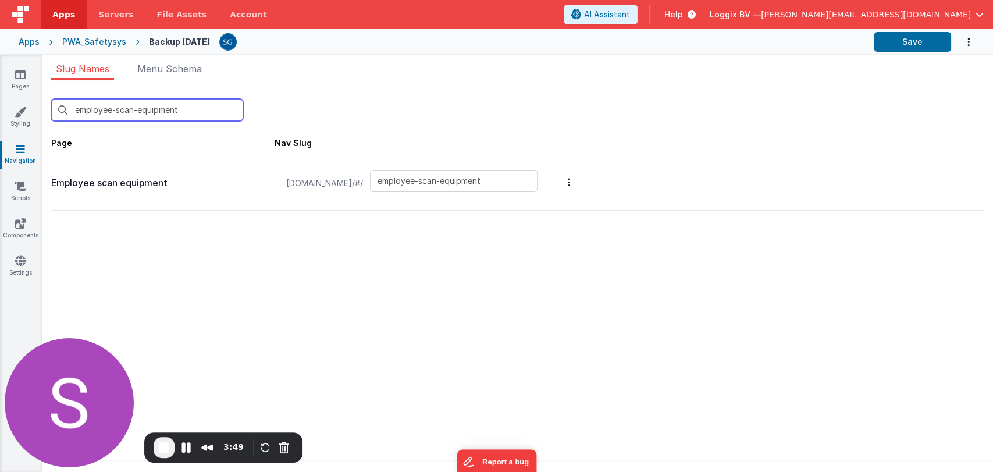
type input "employee-scan-equipment"
drag, startPoint x: 183, startPoint y: 189, endPoint x: 49, endPoint y: 183, distance: 133.9
click at [49, 183] on div "employee-scan-equipment New Slug Page Nav Slug Employee scan equipment temp.cli…" at bounding box center [517, 279] width 951 height 399
copy p "Employee scan equipment"
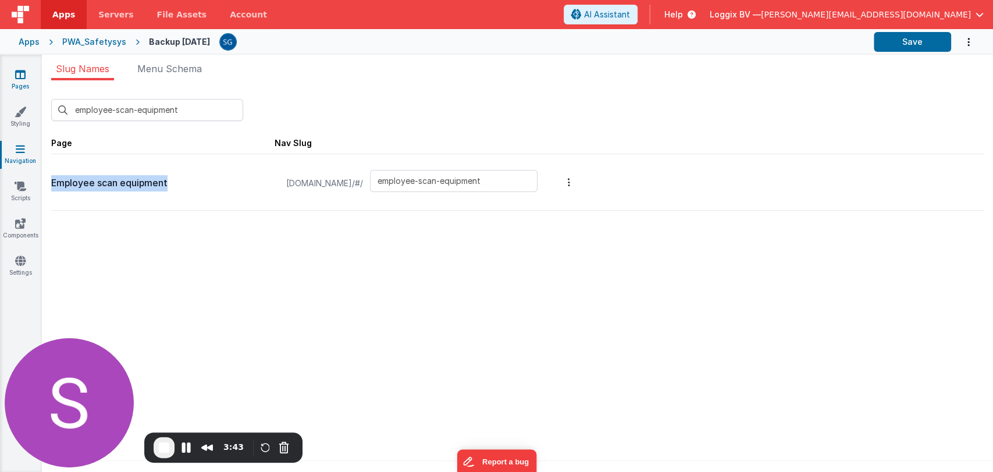
click at [15, 84] on link "Pages" at bounding box center [20, 80] width 42 height 23
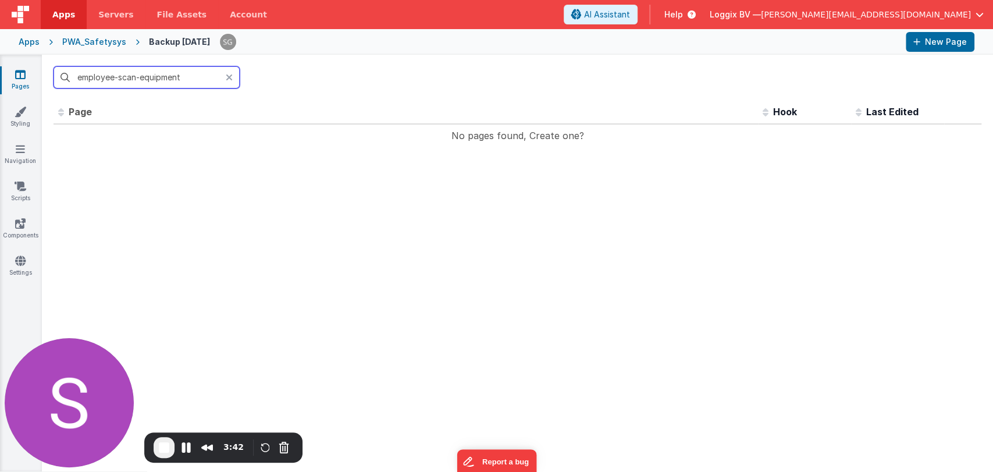
click at [106, 86] on input "employee-scan-equipment" at bounding box center [147, 77] width 186 height 22
paste input "Employee scan"
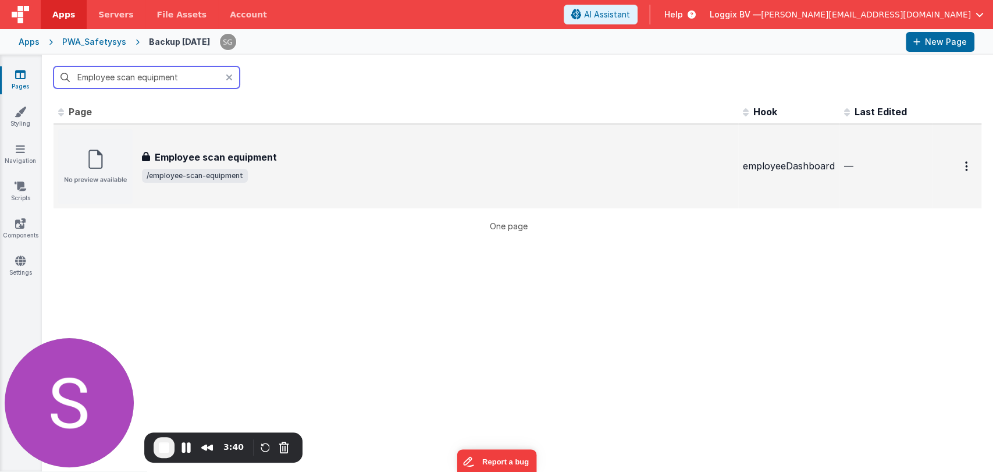
type input "Employee scan equipment"
click at [360, 169] on span "/employee-scan-equipment" at bounding box center [438, 176] width 592 height 14
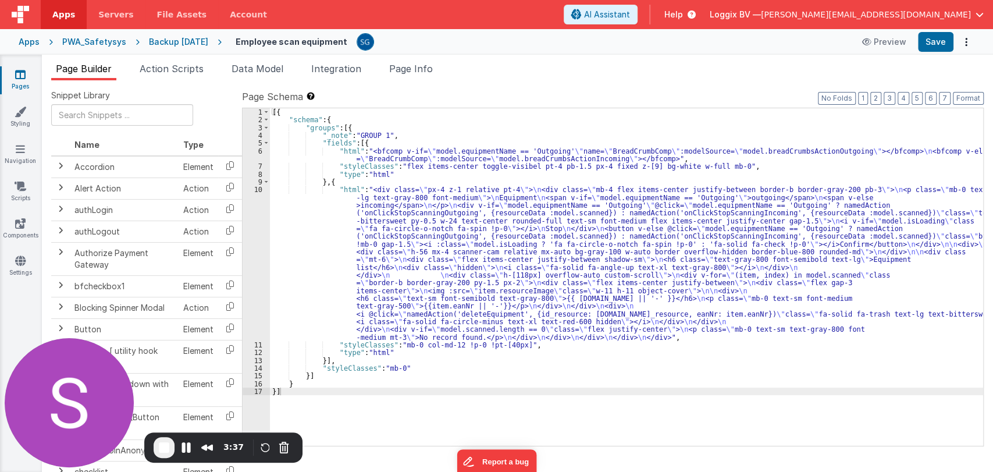
click at [12, 77] on link "Pages" at bounding box center [20, 80] width 42 height 23
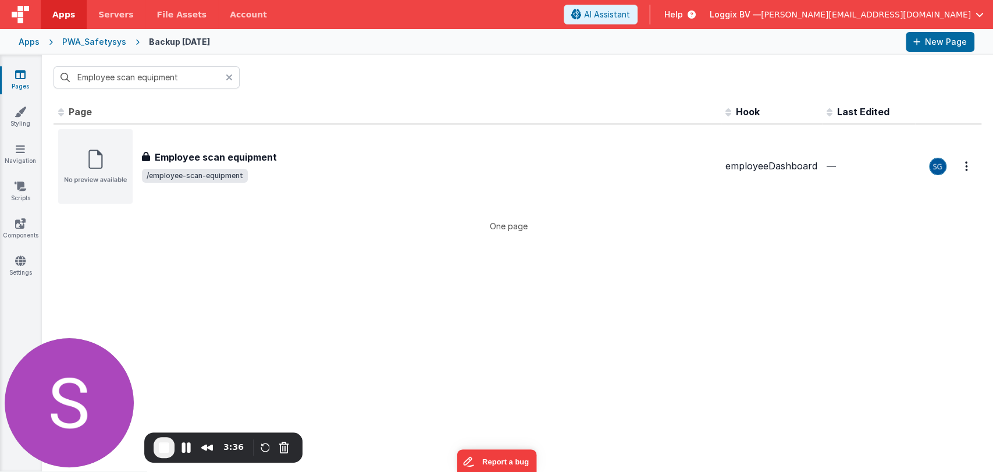
click at [5, 73] on link "Pages" at bounding box center [20, 80] width 42 height 23
click at [72, 41] on div "PWA_Safetysys" at bounding box center [94, 42] width 64 height 12
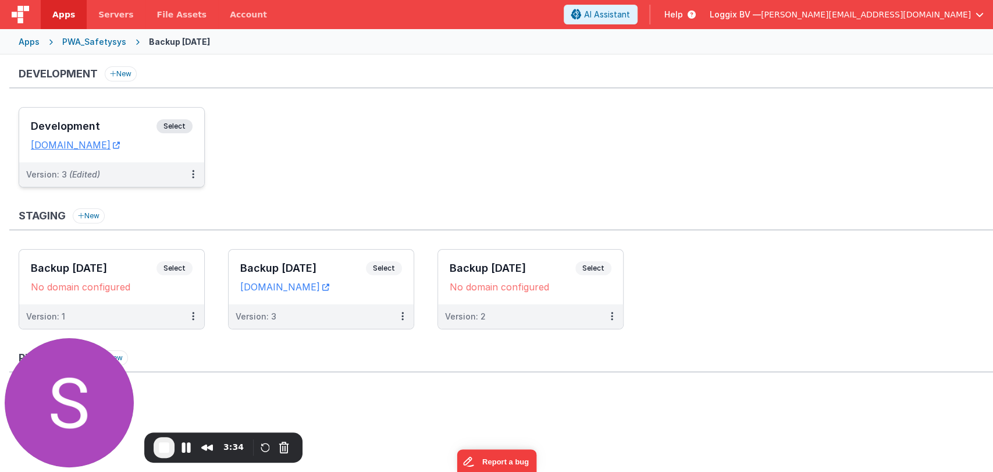
click at [76, 108] on div "Development Select URLs [DOMAIN_NAME]" at bounding box center [111, 135] width 185 height 55
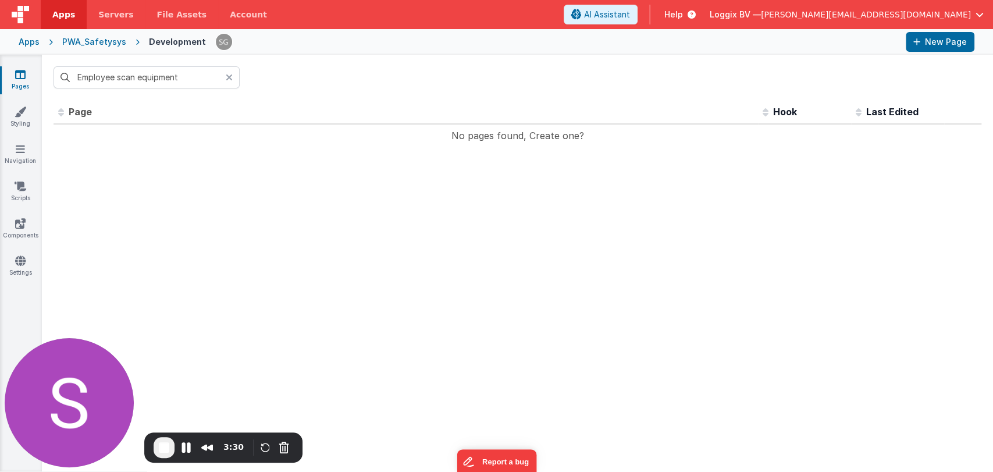
click at [232, 77] on icon at bounding box center [229, 77] width 7 height 9
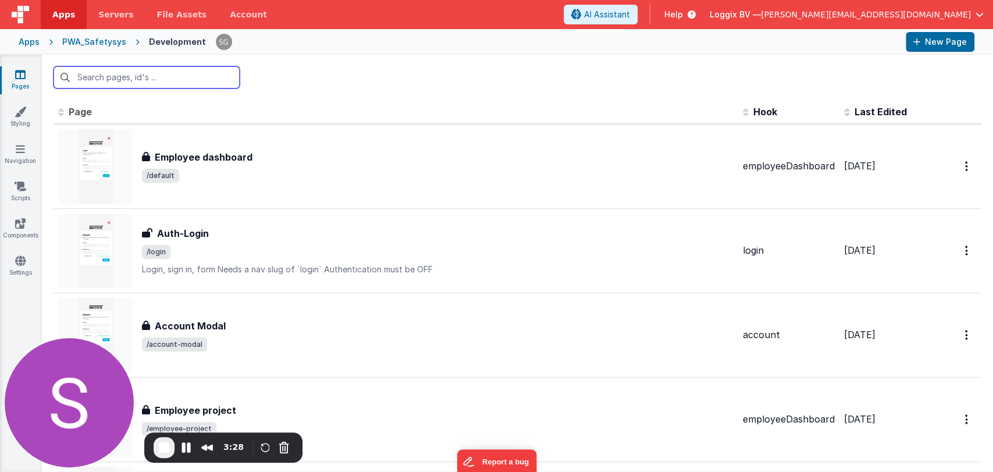
click at [213, 80] on input "text" at bounding box center [147, 77] width 186 height 22
paste input "Employee scan equipment"
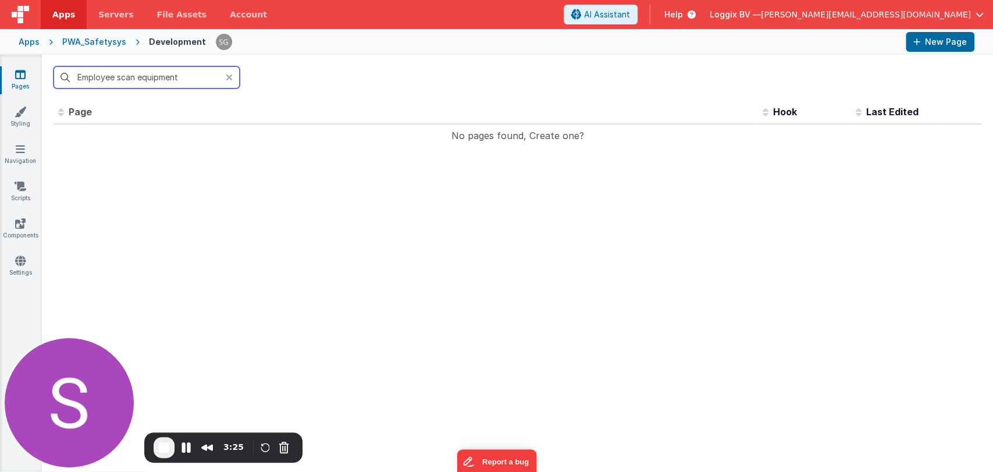
type input "Employee scan equipment"
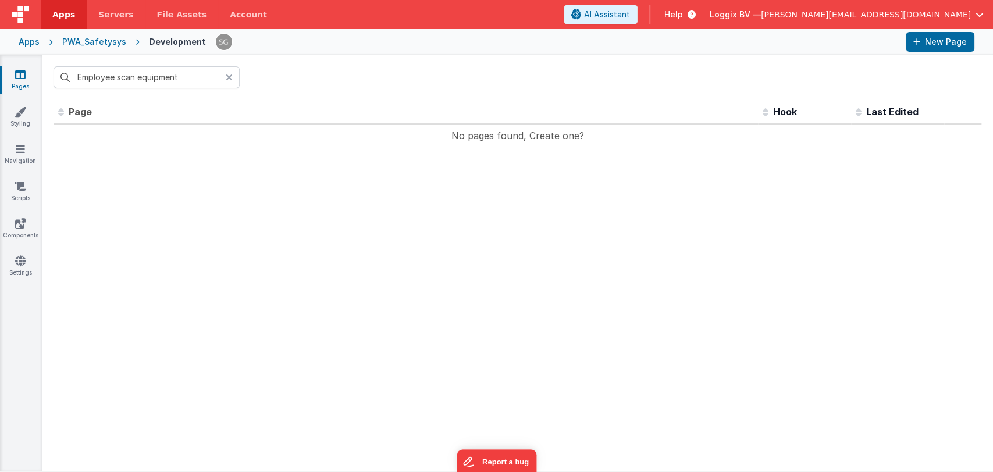
click at [229, 76] on icon at bounding box center [229, 77] width 7 height 9
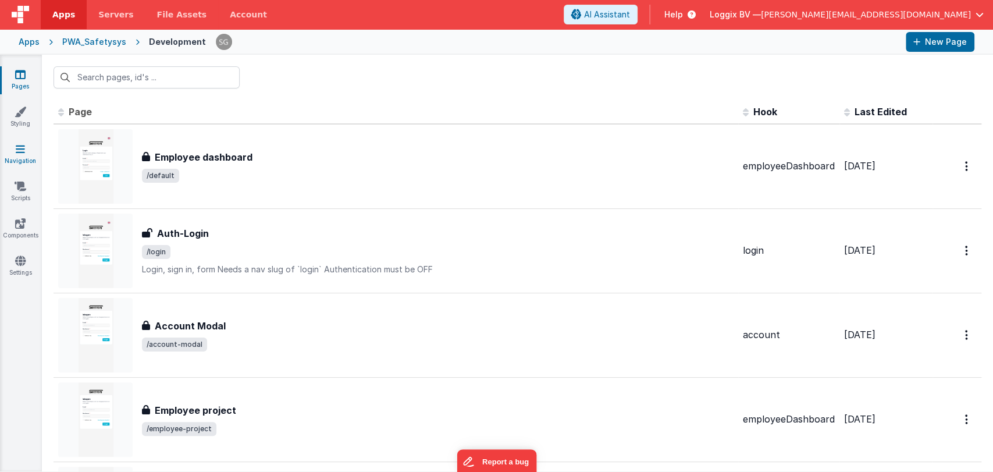
click at [16, 150] on icon at bounding box center [20, 149] width 9 height 12
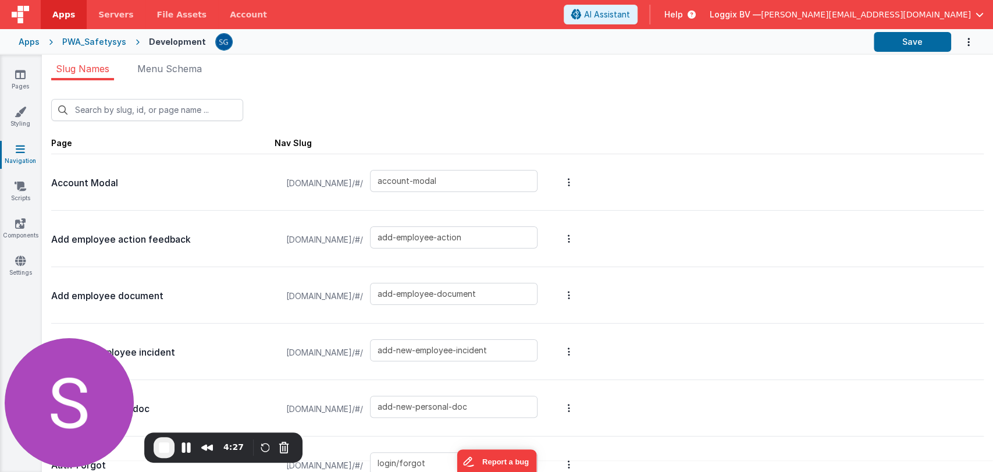
click at [16, 152] on icon at bounding box center [20, 149] width 9 height 12
click at [115, 103] on input "text" at bounding box center [147, 110] width 192 height 22
paste input "employee-scan-equipment"
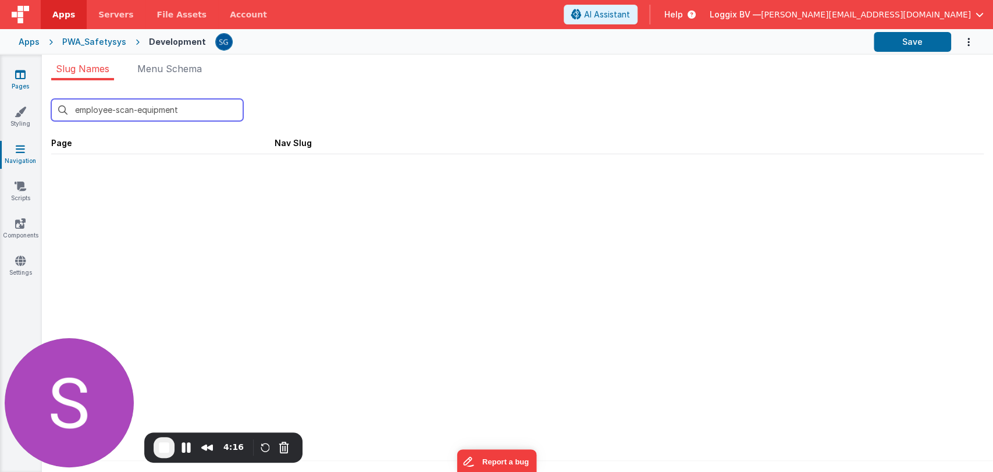
type input "employee-scan-equipment"
click at [15, 81] on link "Pages" at bounding box center [20, 80] width 42 height 23
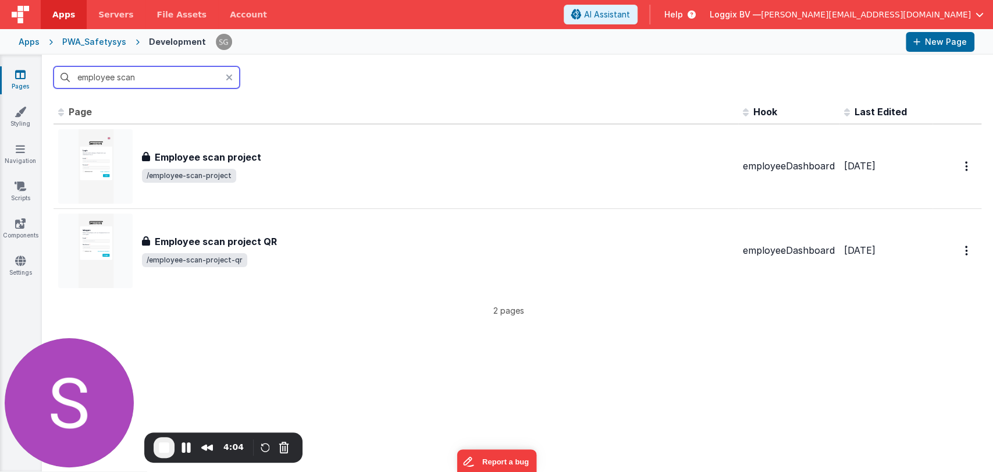
type input "employee scan e"
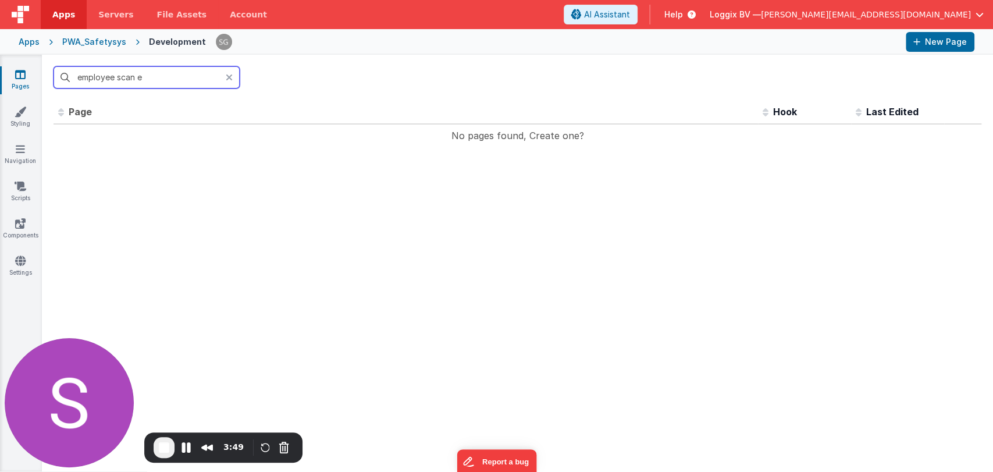
click at [158, 79] on input "employee scan e" at bounding box center [147, 77] width 186 height 22
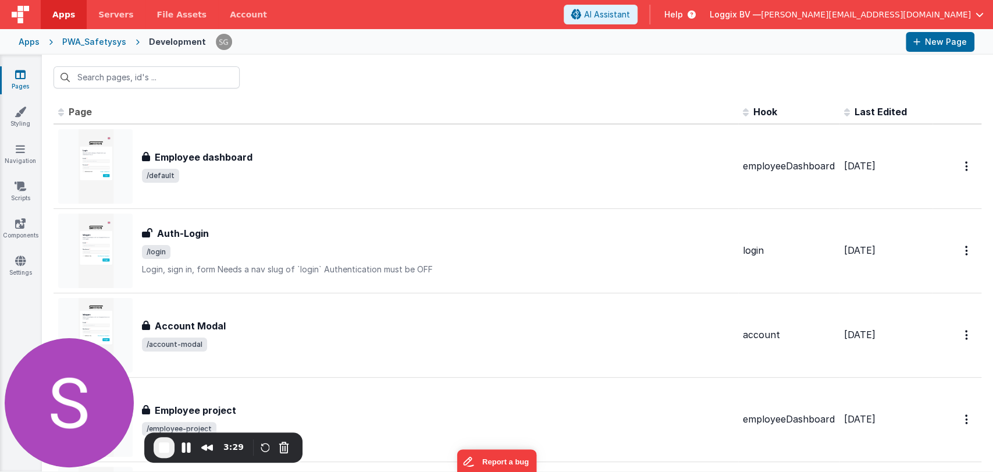
click at [328, 83] on div at bounding box center [517, 77] width 951 height 45
click at [86, 48] on div "Apps PWA_Safetysys Development New Page" at bounding box center [496, 42] width 993 height 26
click at [97, 42] on div "PWA_Safetysys" at bounding box center [94, 42] width 64 height 12
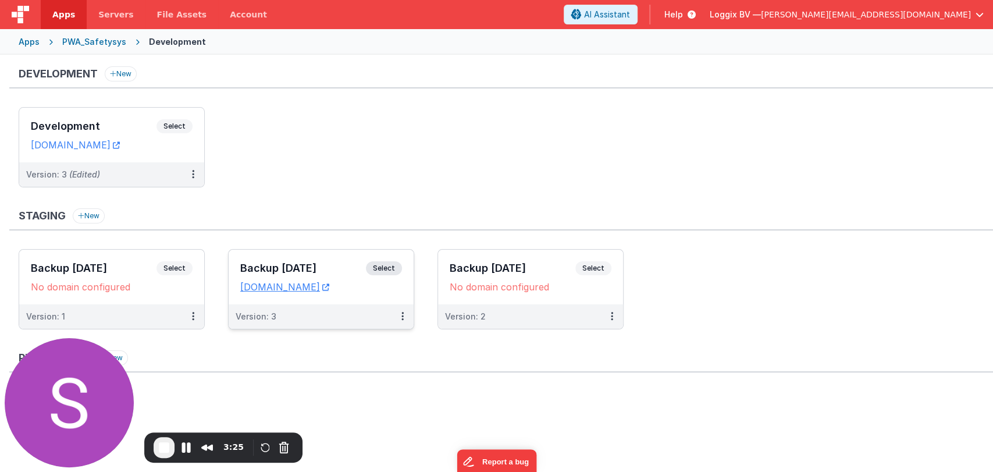
click at [290, 261] on div "Backup 21-08-2025 Select" at bounding box center [321, 271] width 162 height 20
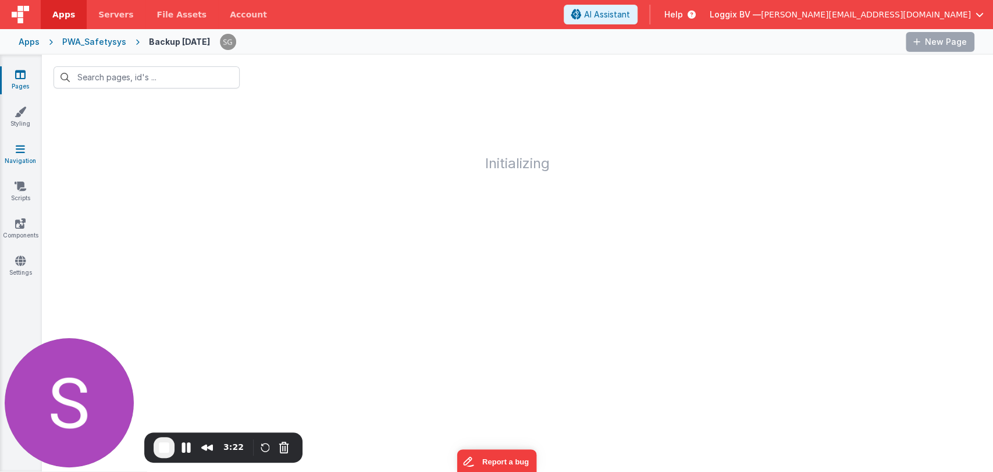
click at [34, 146] on link "Navigation" at bounding box center [20, 154] width 42 height 23
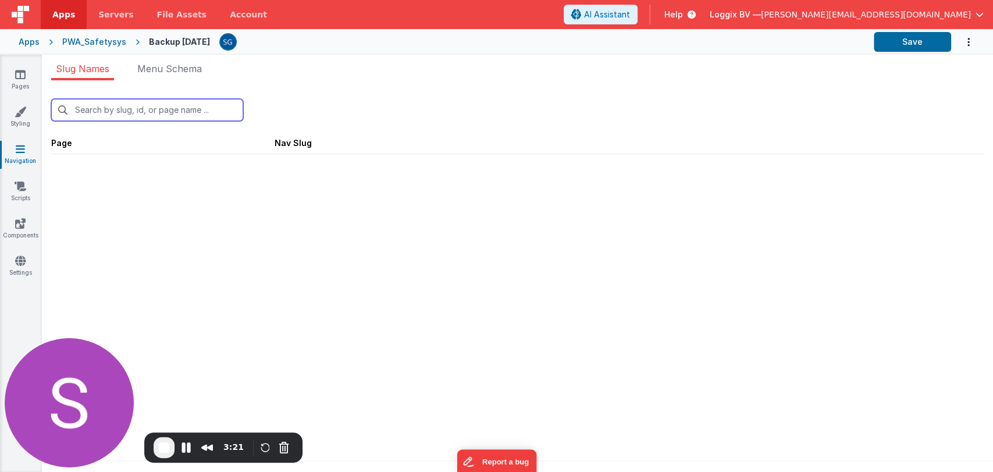
click at [142, 109] on input "text" at bounding box center [147, 110] width 192 height 22
paste input "employee-scan-equipment"
type input "employee-scan-equipment"
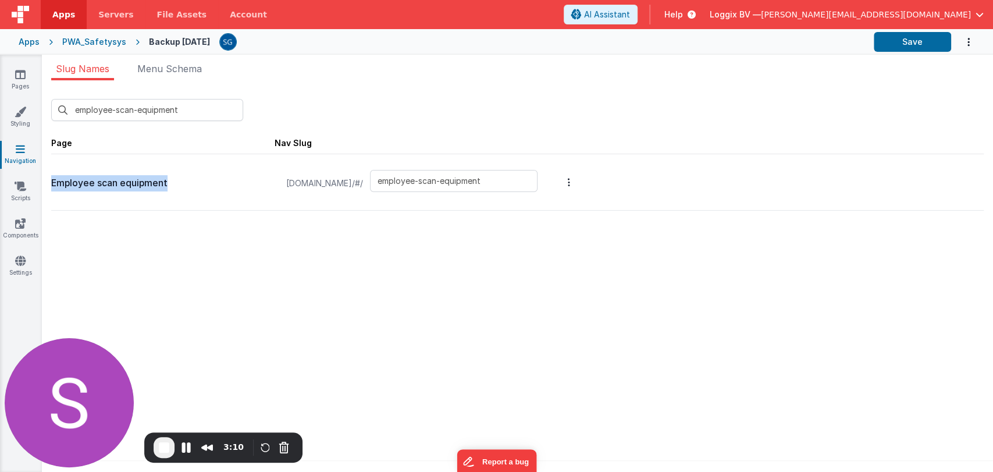
drag, startPoint x: 179, startPoint y: 183, endPoint x: 47, endPoint y: 182, distance: 132.1
click at [47, 182] on div "employee-scan-equipment New Slug Page Nav Slug Employee scan equipment temp.cli…" at bounding box center [517, 279] width 951 height 399
copy p "Employee scan equipment"
click at [16, 69] on icon at bounding box center [20, 75] width 10 height 12
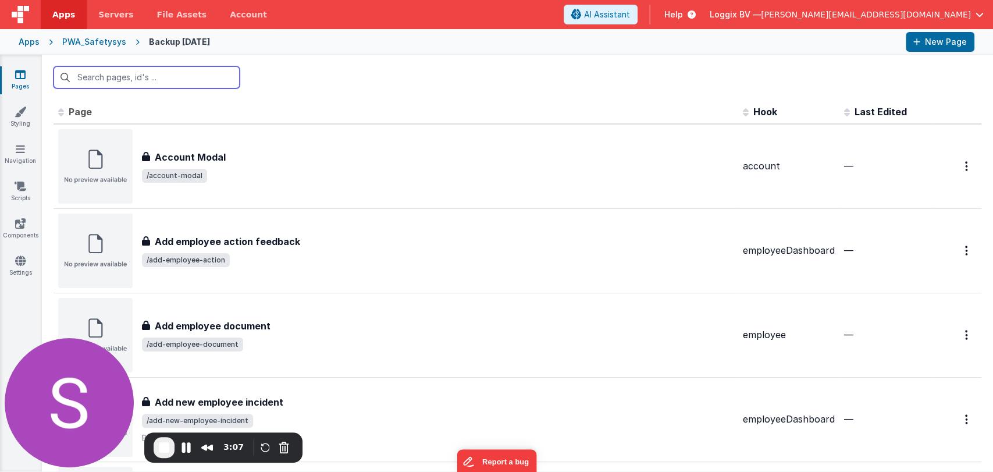
click at [115, 73] on input "text" at bounding box center [147, 77] width 186 height 22
paste input "Employee scan equipment"
type input "Employee scan equipment"
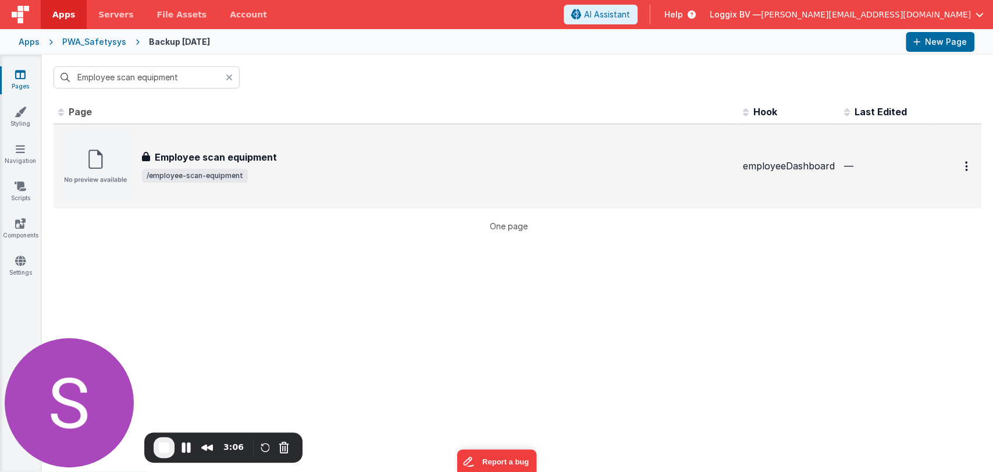
click at [199, 149] on div "Employee scan equipment Employee scan equipment /employee-scan-equipment" at bounding box center [396, 166] width 676 height 74
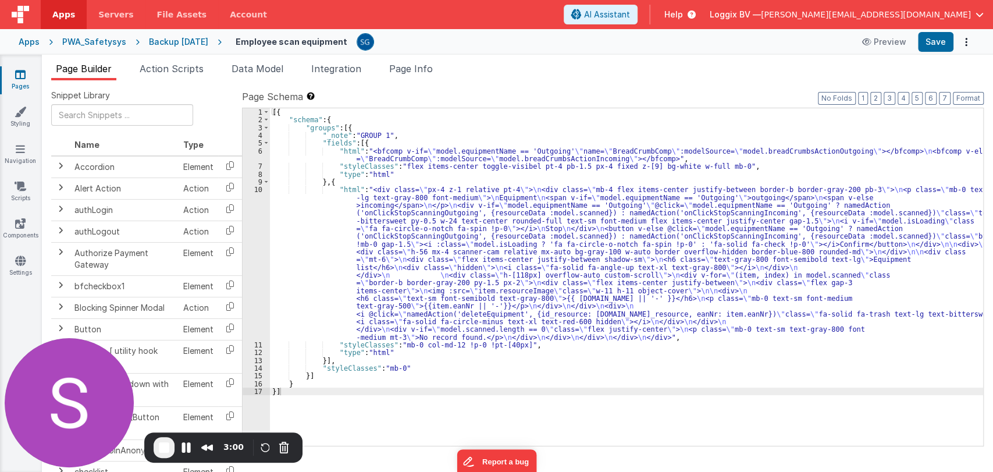
click at [86, 42] on div "PWA_Safetysys" at bounding box center [94, 42] width 64 height 12
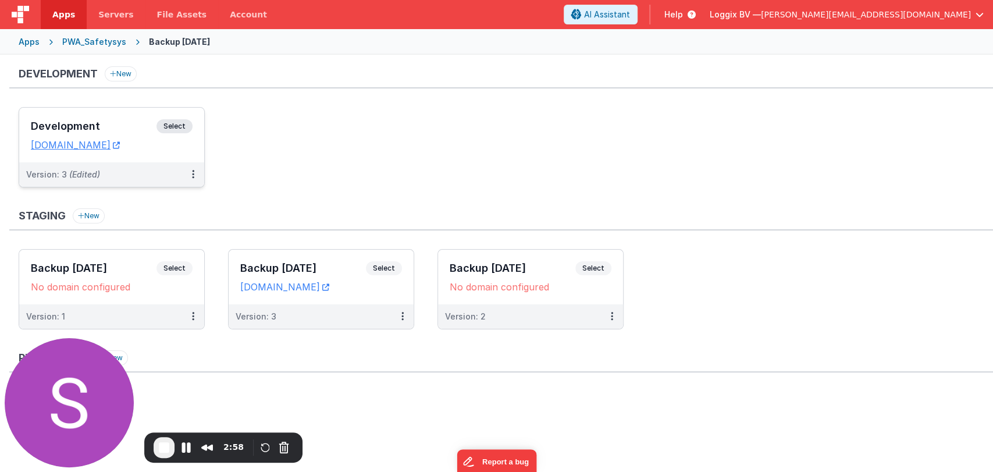
click at [57, 124] on h3 "Development" at bounding box center [94, 126] width 126 height 12
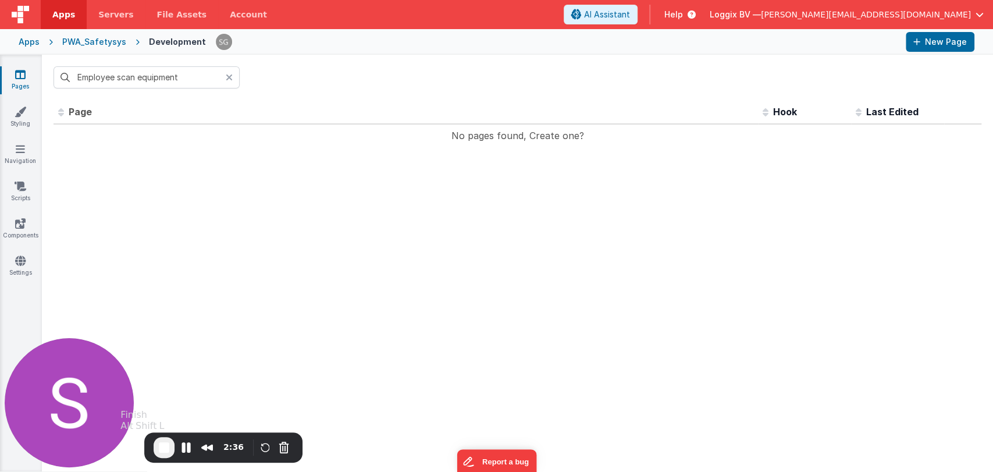
click at [163, 447] on span "End Recording" at bounding box center [164, 447] width 14 height 14
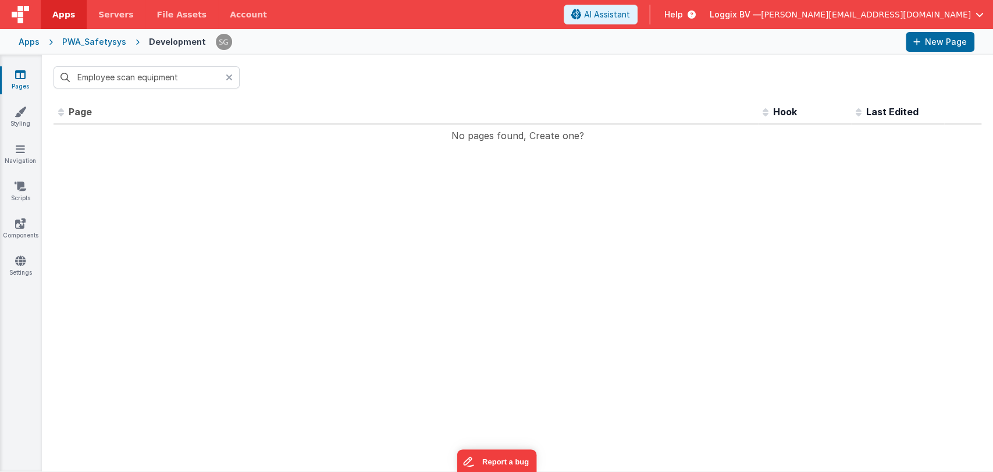
click at [226, 75] on icon at bounding box center [229, 77] width 7 height 9
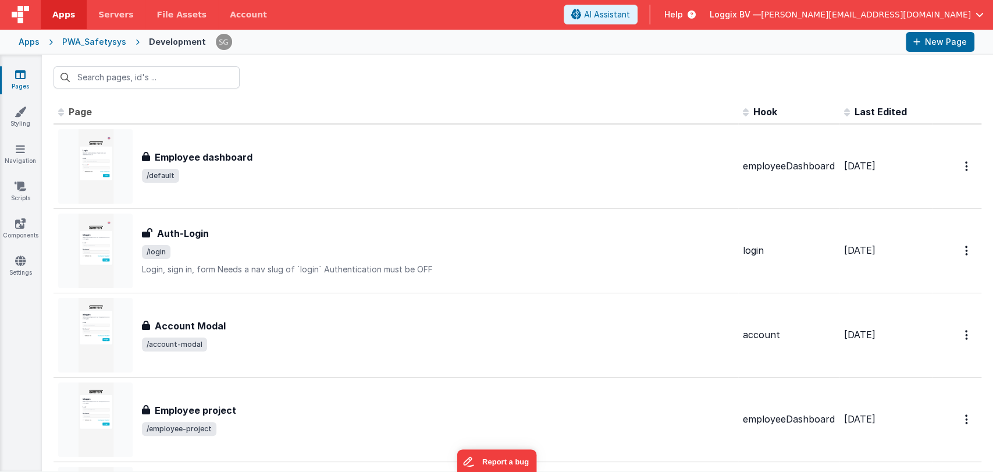
click at [20, 78] on icon at bounding box center [20, 75] width 10 height 12
click at [20, 149] on icon at bounding box center [20, 149] width 9 height 12
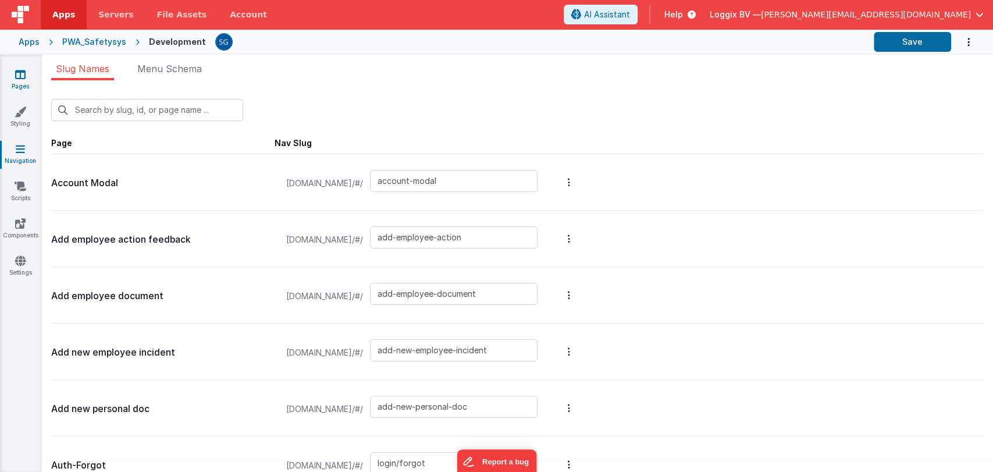
click at [24, 76] on icon at bounding box center [20, 75] width 10 height 12
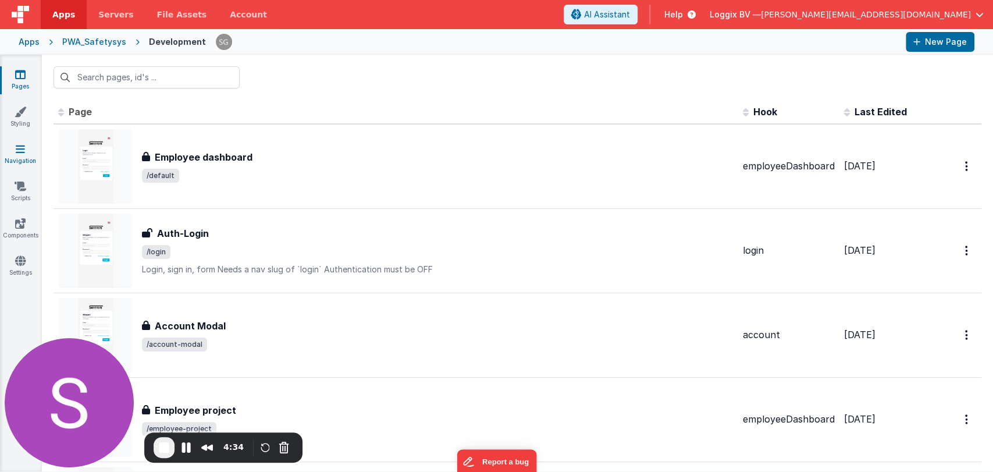
click at [14, 160] on link "Navigation" at bounding box center [20, 154] width 42 height 23
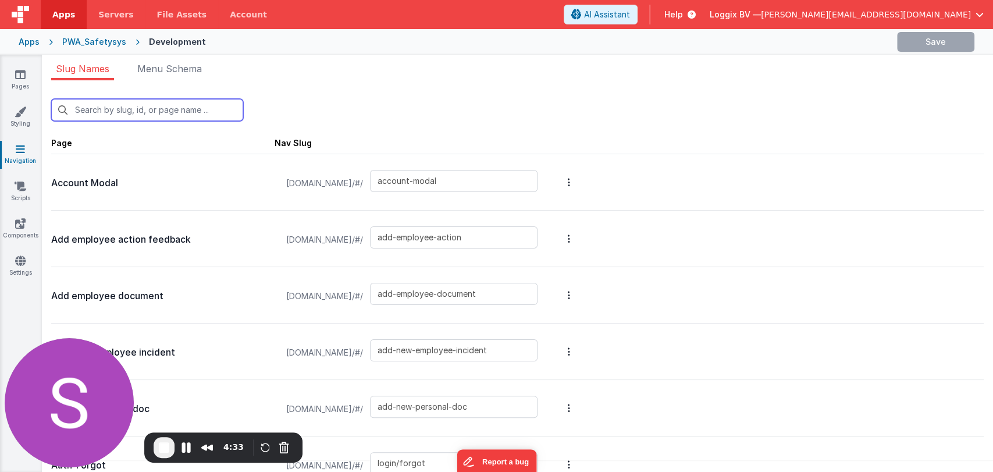
click at [116, 106] on input "text" at bounding box center [147, 110] width 192 height 22
paste input "employee-scan-equipment"
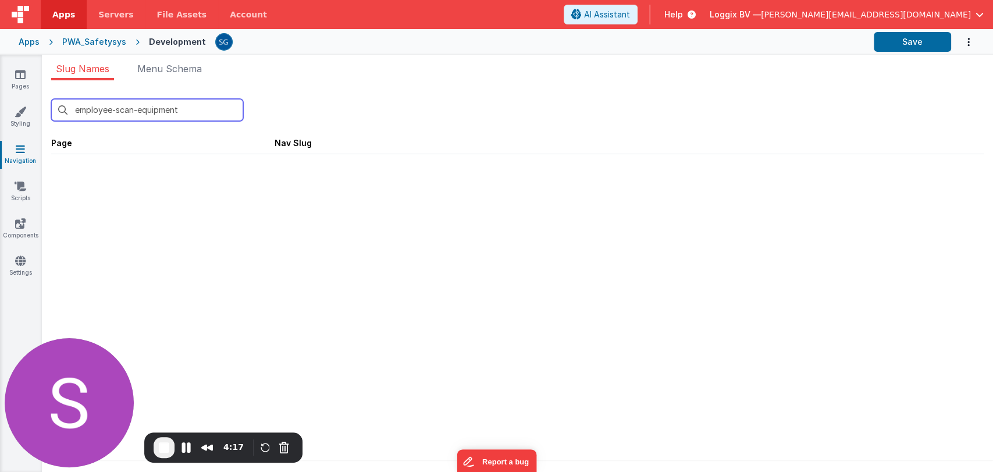
type input "employee-scan-equipment"
click at [163, 447] on span "End Recording" at bounding box center [164, 447] width 14 height 14
click at [168, 112] on input "employee-scan-equipment" at bounding box center [147, 110] width 192 height 22
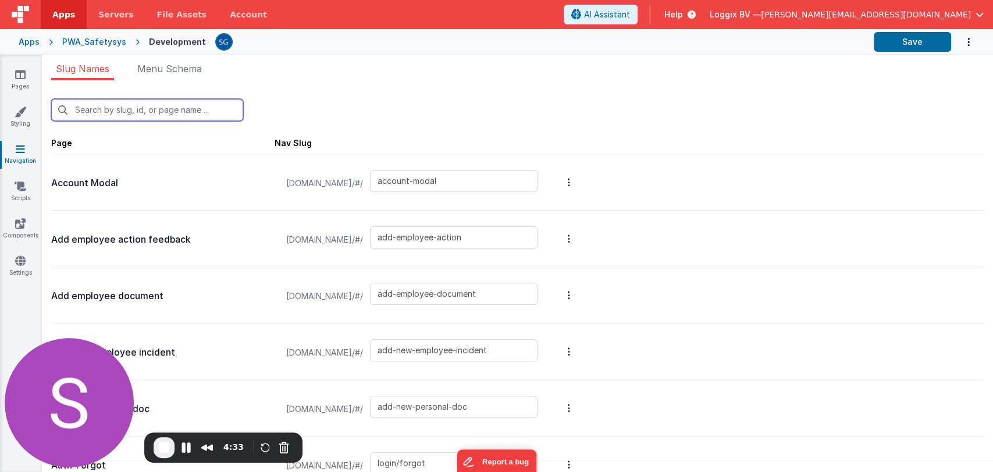
paste input "employee-scan-equipment"
type input "employee-scan-equipment"
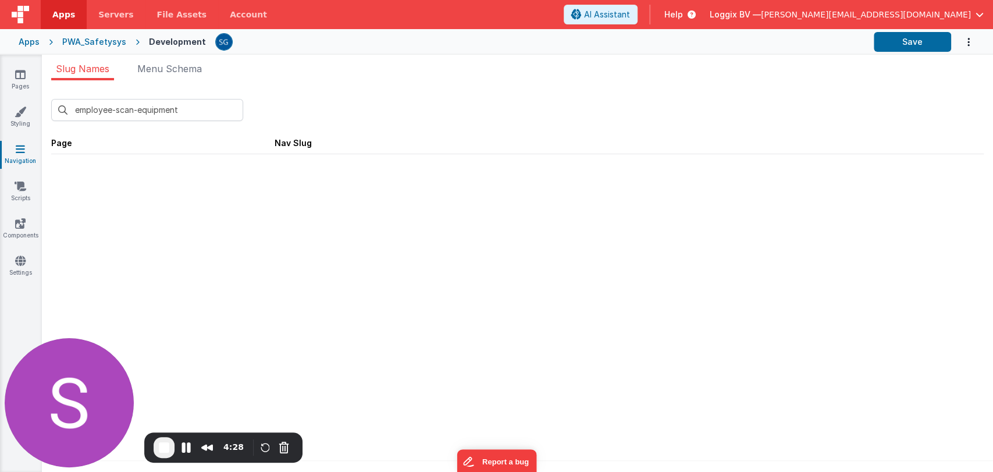
click at [83, 40] on div "PWA_Safetysys" at bounding box center [94, 42] width 64 height 12
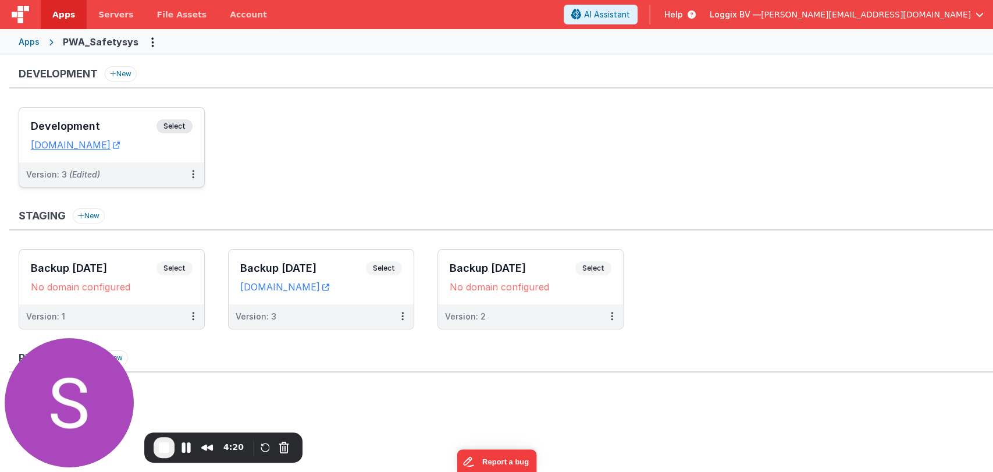
click at [112, 123] on h3 "Development" at bounding box center [94, 126] width 126 height 12
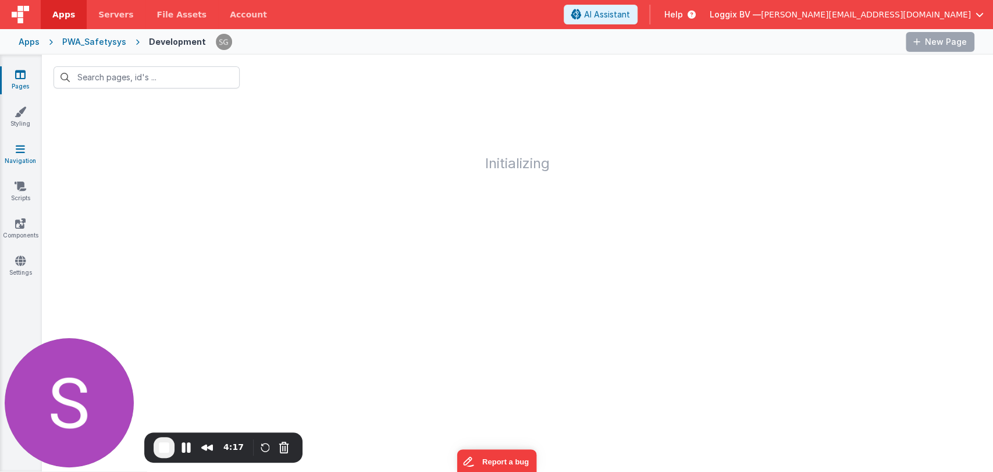
click at [20, 154] on icon at bounding box center [20, 149] width 9 height 12
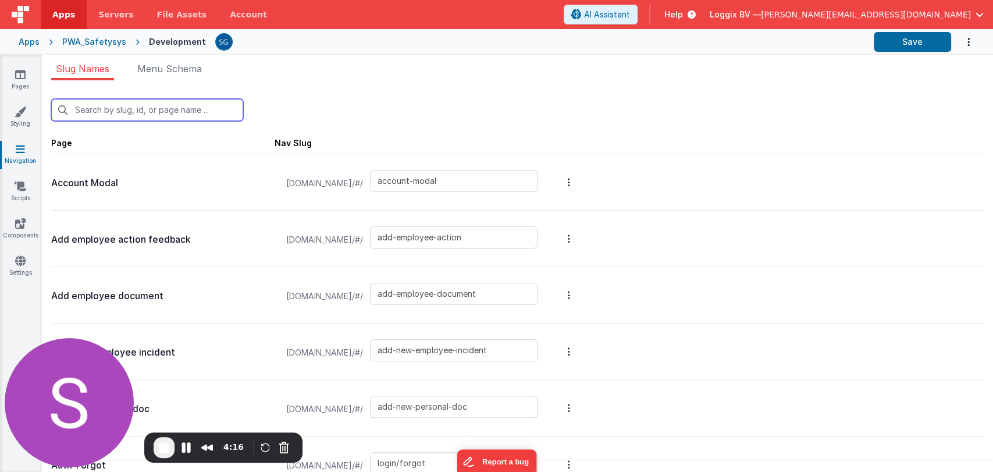
click at [116, 111] on input "text" at bounding box center [147, 110] width 192 height 22
paste input "employee-scan-equipment"
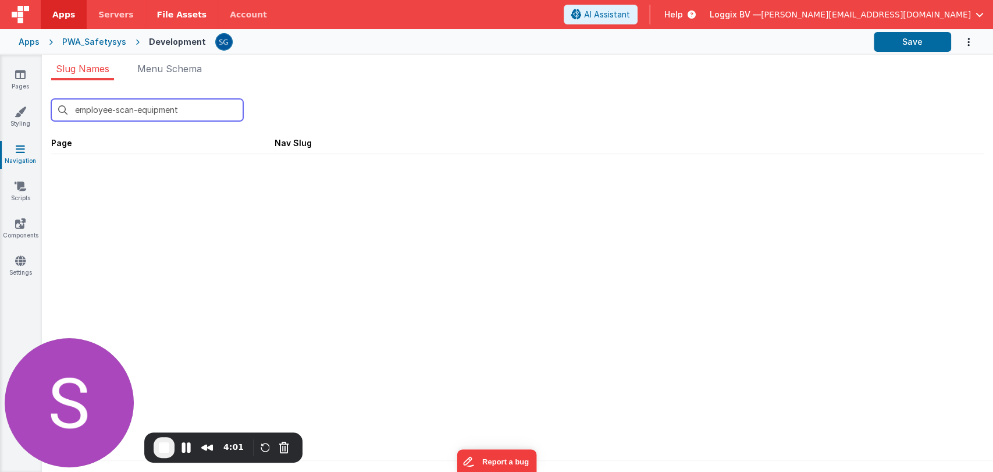
type input "employee-scan-equipment"
click at [163, 445] on span "End Recording" at bounding box center [164, 447] width 14 height 14
click at [148, 109] on input "employee-scan-equipment" at bounding box center [147, 110] width 192 height 22
click at [166, 441] on span "End Recording" at bounding box center [164, 447] width 14 height 14
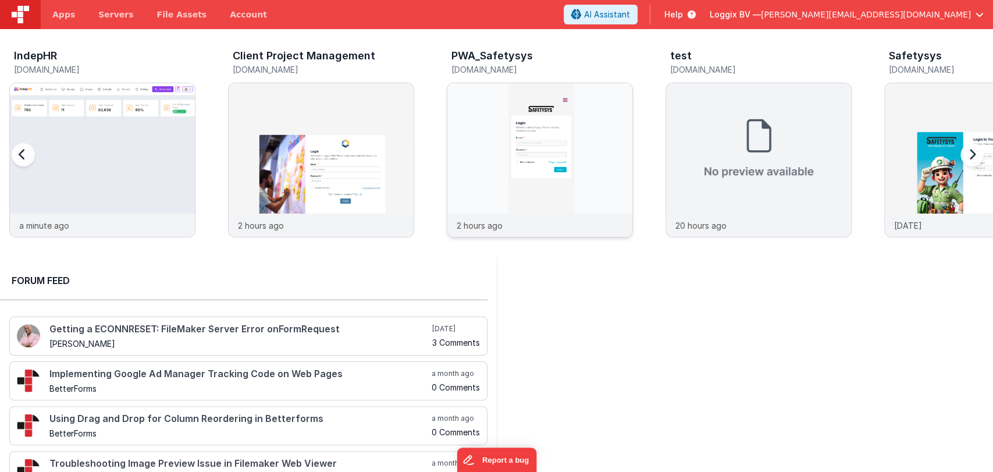
click at [528, 162] on img at bounding box center [539, 175] width 185 height 185
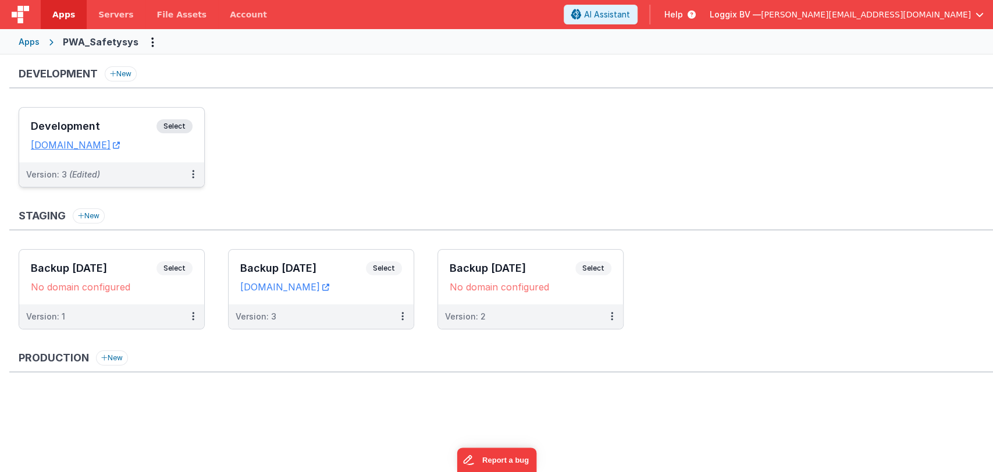
click at [98, 113] on div "Development Select URLs [DOMAIN_NAME]" at bounding box center [111, 135] width 185 height 55
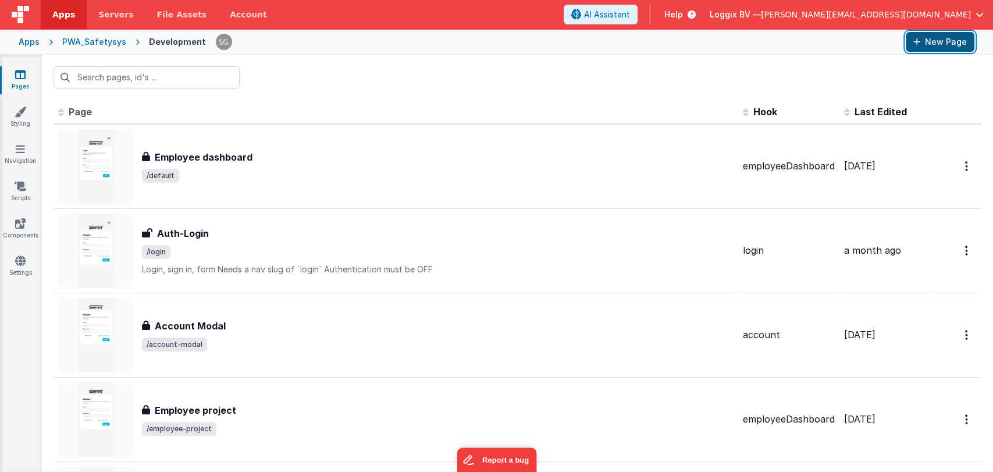
click at [931, 47] on button "New Page" at bounding box center [940, 42] width 69 height 20
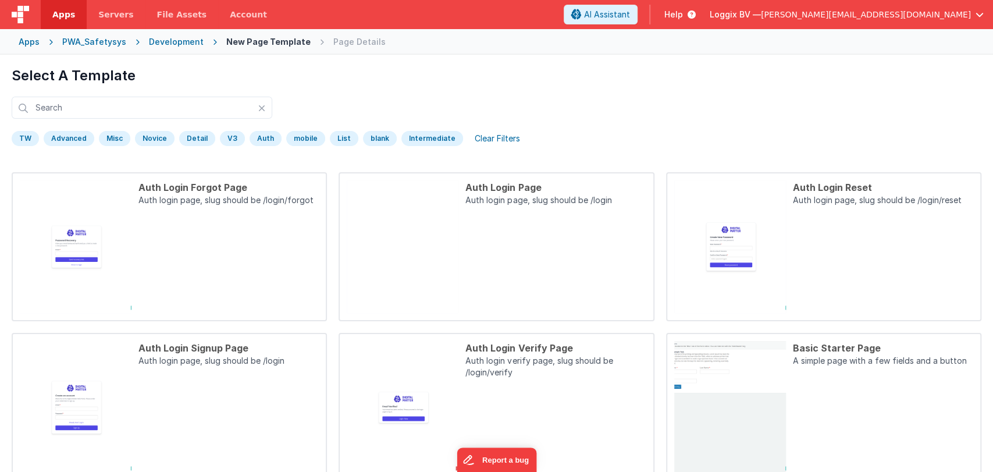
click at [89, 38] on div "PWA_Safetysys" at bounding box center [94, 42] width 64 height 12
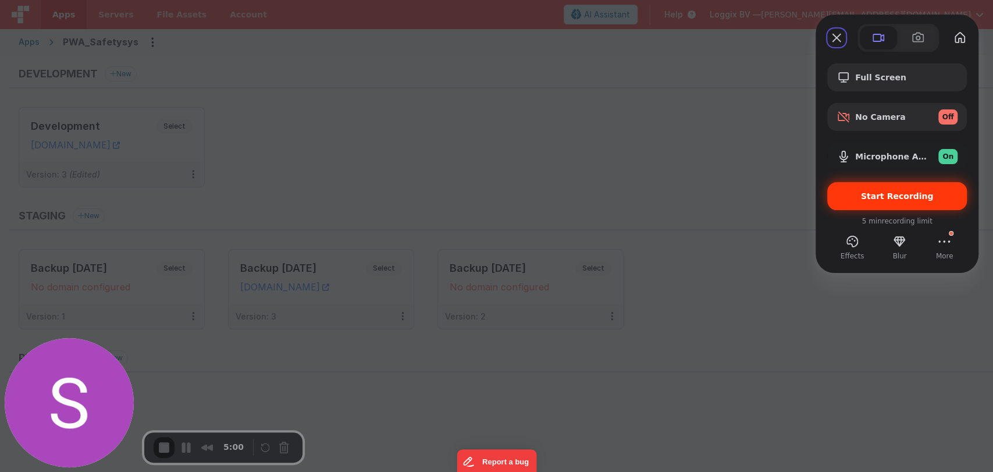
click at [908, 201] on div "Start Recording" at bounding box center [897, 196] width 140 height 28
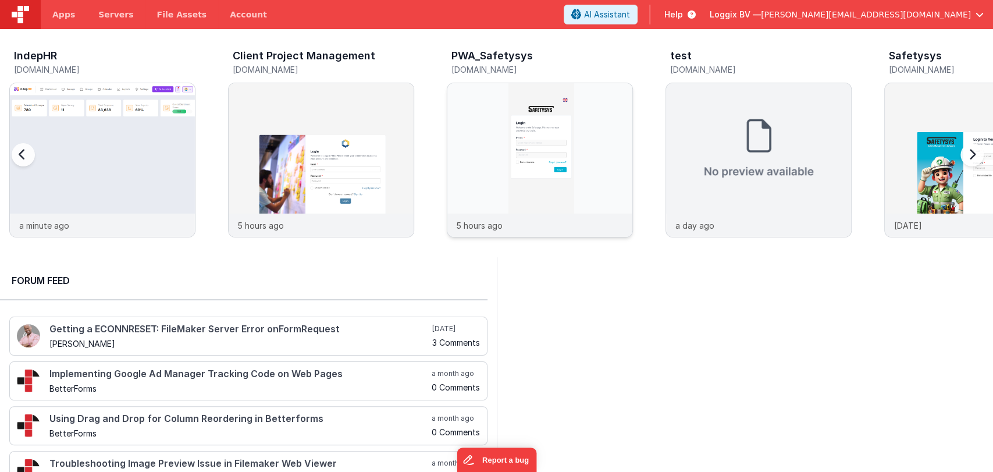
click at [499, 166] on img at bounding box center [539, 175] width 185 height 185
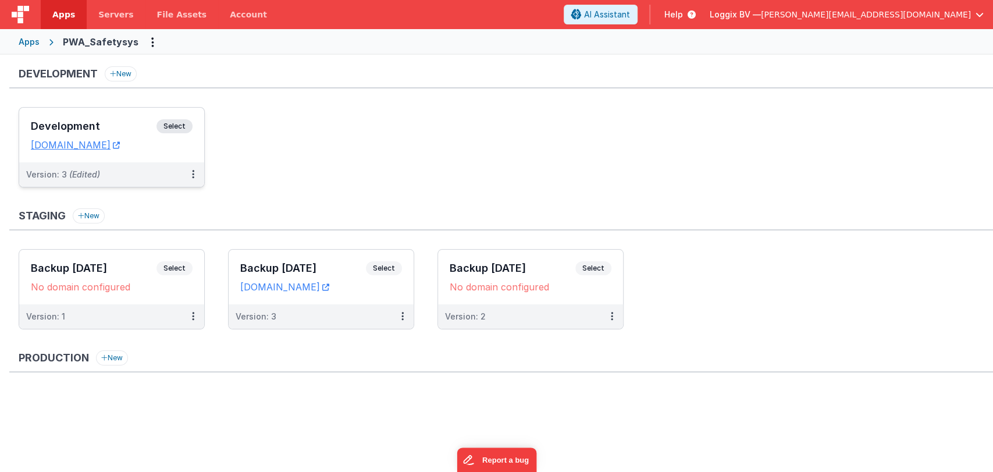
click at [113, 123] on h3 "Development" at bounding box center [94, 126] width 126 height 12
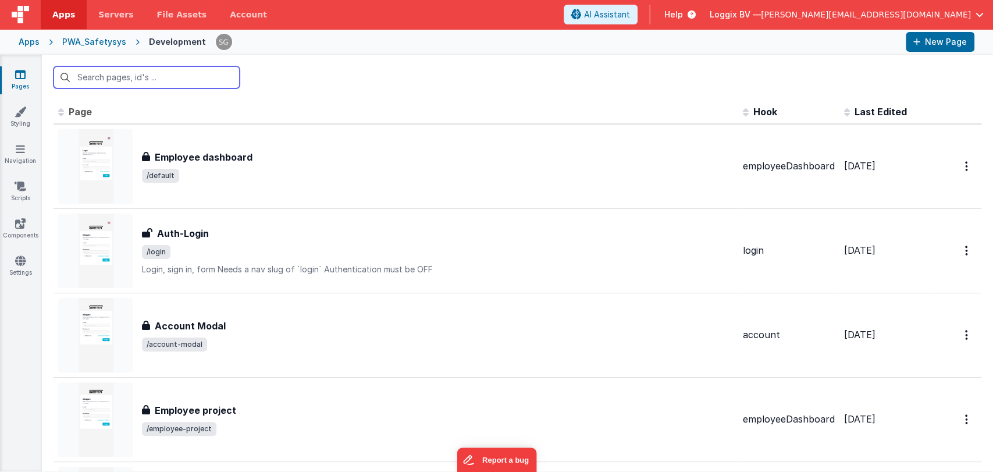
click at [140, 80] on input "text" at bounding box center [147, 77] width 186 height 22
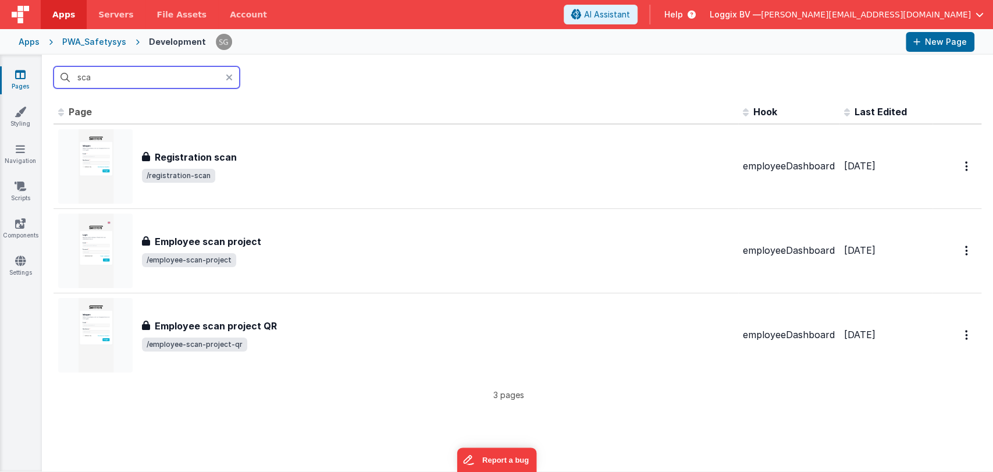
type input "sca"
